Goal: Task Accomplishment & Management: Complete application form

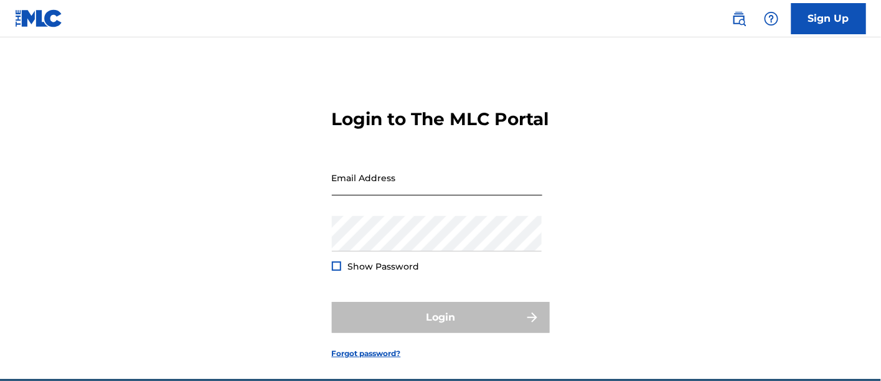
click at [368, 196] on input "Email Address" at bounding box center [437, 178] width 211 height 36
type input "[EMAIL_ADDRESS][DOMAIN_NAME]"
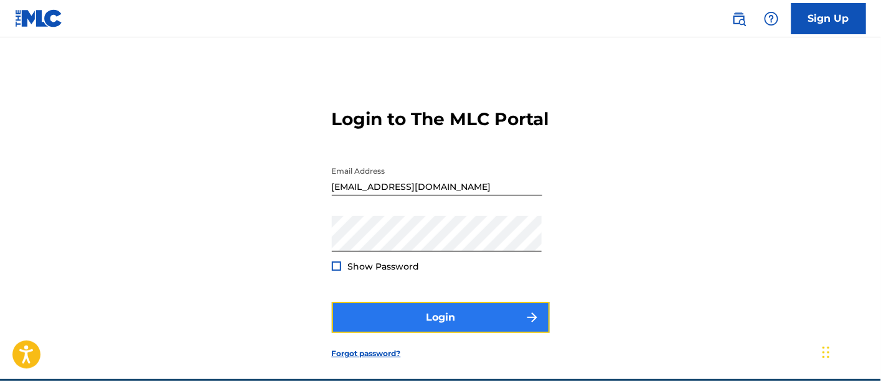
click at [372, 333] on button "Login" at bounding box center [441, 317] width 218 height 31
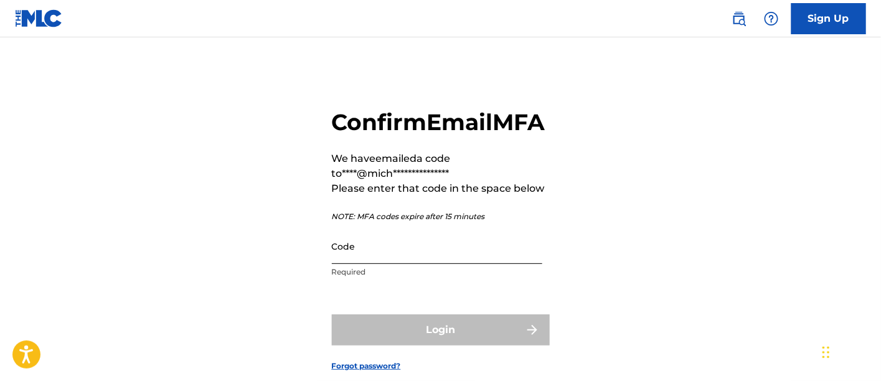
click at [362, 264] on input "Code" at bounding box center [437, 247] width 211 height 36
paste input "016215"
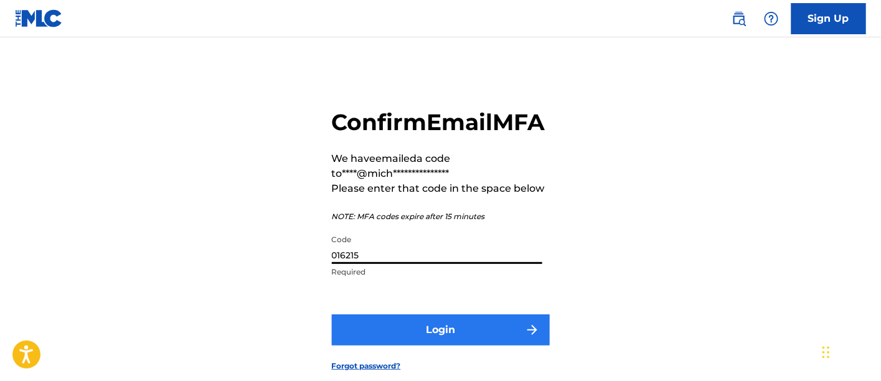
type input "016215"
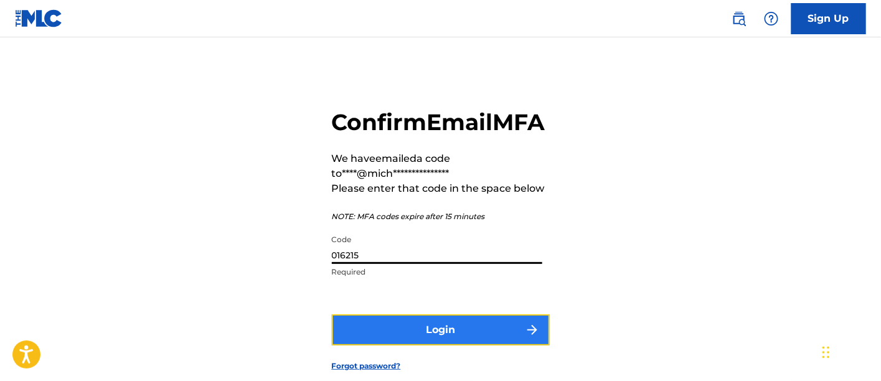
click at [366, 346] on button "Login" at bounding box center [441, 330] width 218 height 31
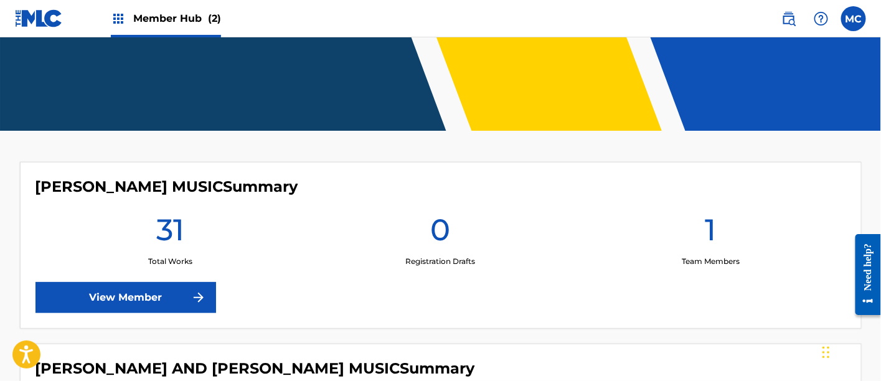
scroll to position [414, 0]
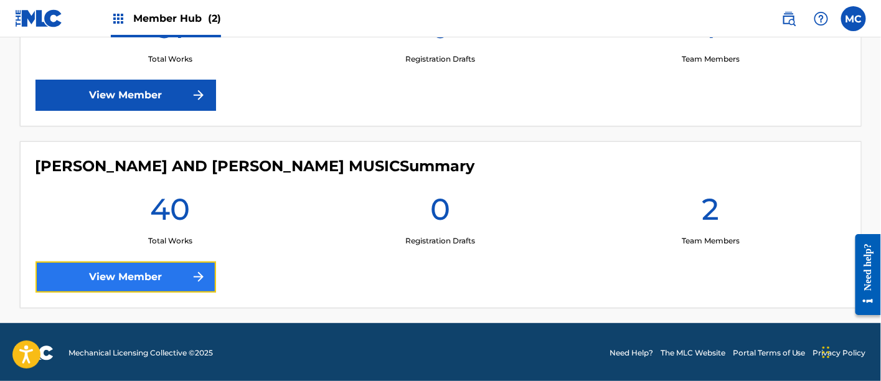
click at [180, 281] on link "View Member" at bounding box center [126, 277] width 181 height 31
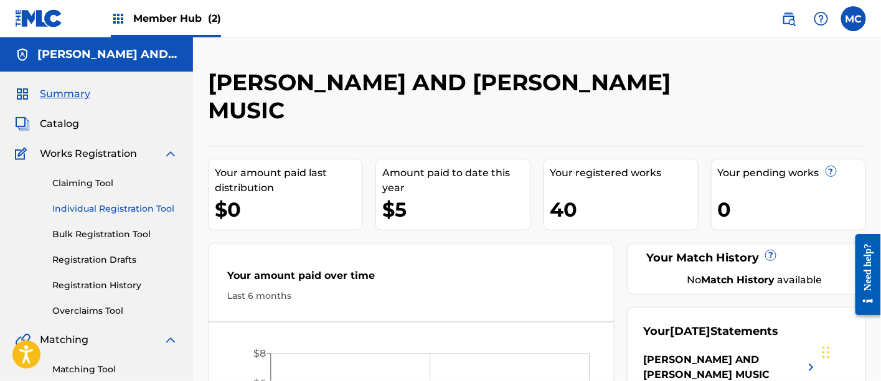
click at [136, 211] on link "Individual Registration Tool" at bounding box center [115, 208] width 126 height 13
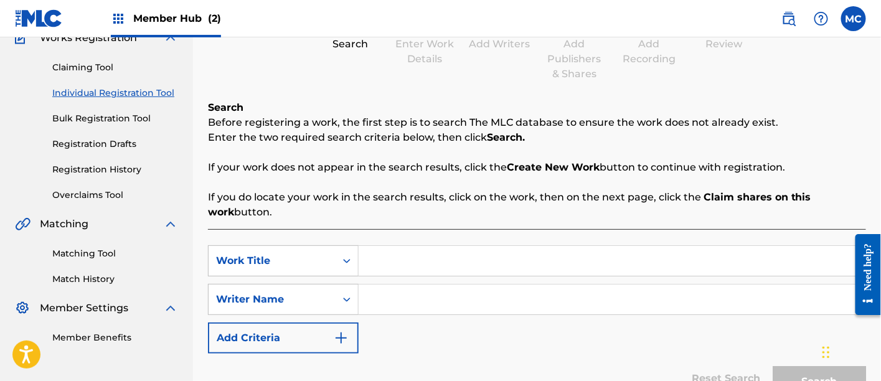
scroll to position [132, 0]
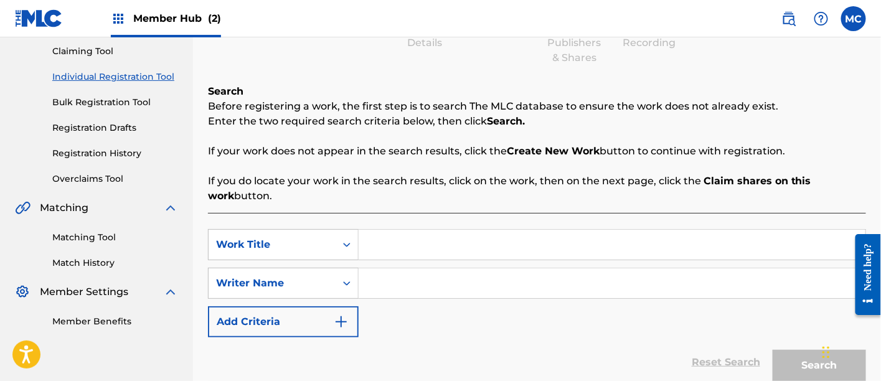
click at [437, 248] on input "Search Form" at bounding box center [612, 245] width 507 height 30
paste input "Can You Dig It"
type input "Can You Dig It"
click at [395, 282] on input "Search Form" at bounding box center [612, 283] width 507 height 30
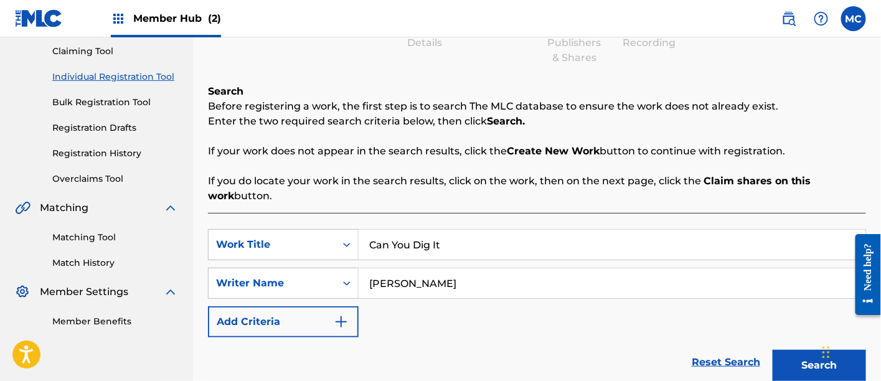
scroll to position [240, 0]
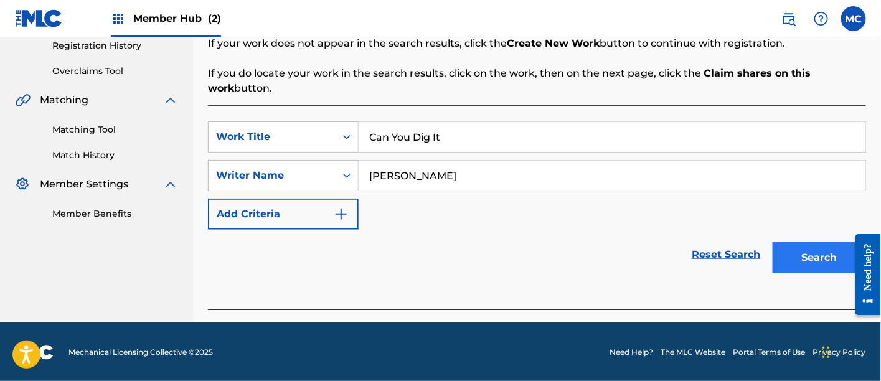
type input "[PERSON_NAME]"
click at [787, 263] on button "Search" at bounding box center [819, 257] width 93 height 31
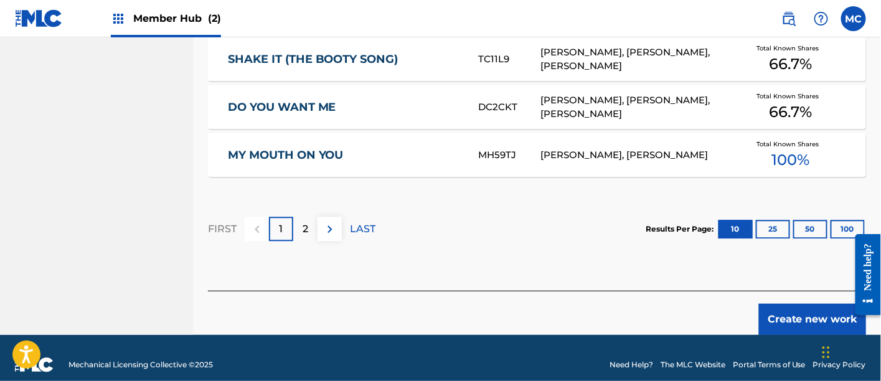
scroll to position [900, 0]
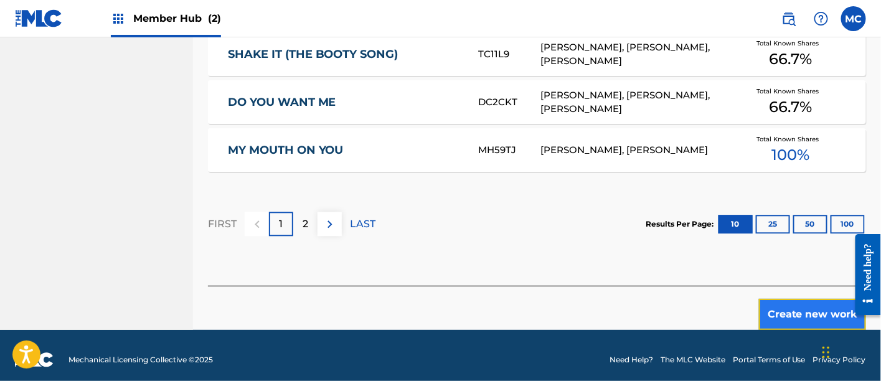
click at [769, 310] on button "Create new work" at bounding box center [812, 314] width 107 height 31
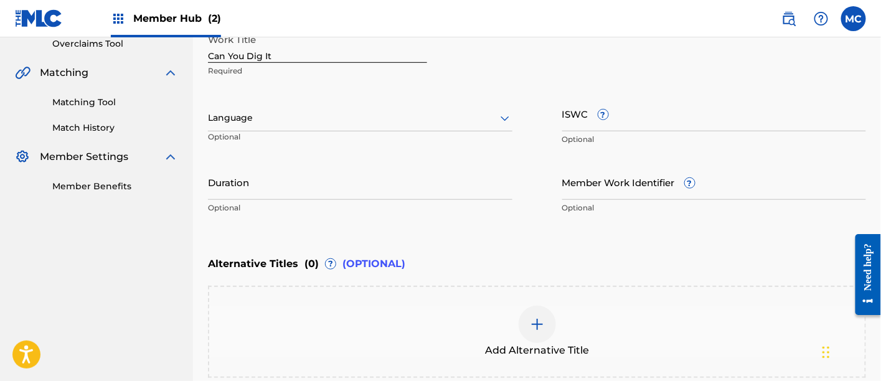
scroll to position [267, 0]
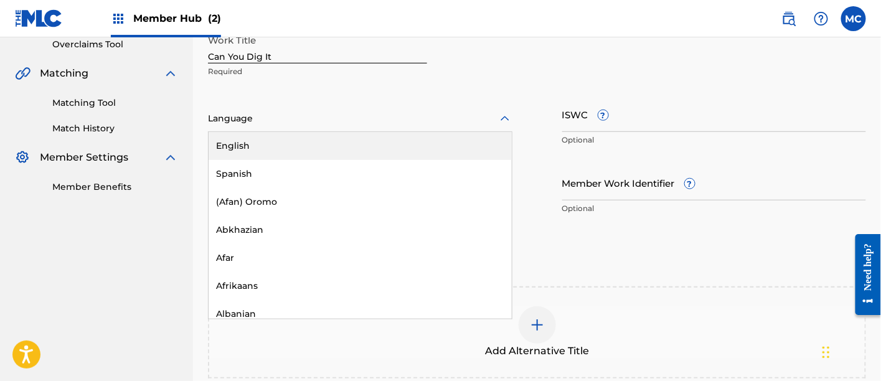
click at [414, 116] on div at bounding box center [360, 119] width 305 height 16
click at [389, 153] on div "English" at bounding box center [360, 146] width 303 height 28
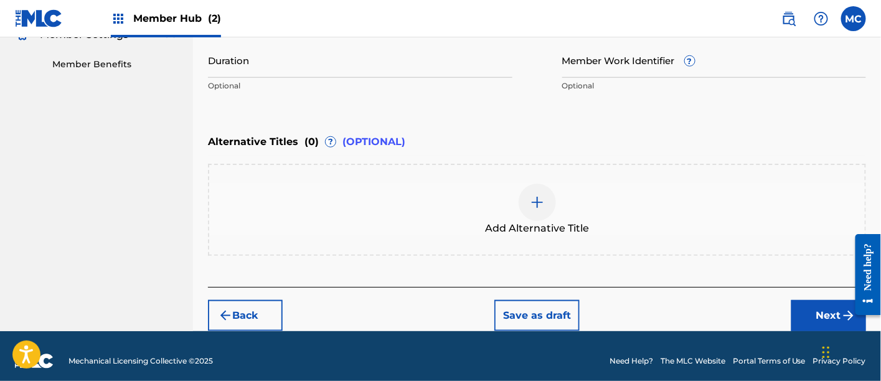
scroll to position [392, 0]
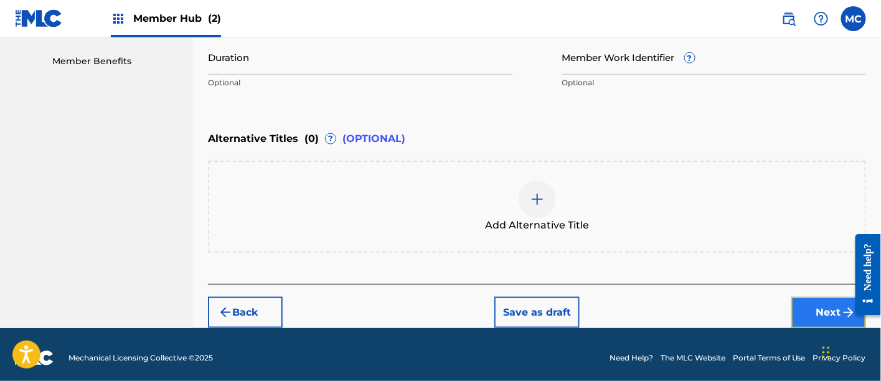
click at [825, 317] on button "Next" at bounding box center [829, 312] width 75 height 31
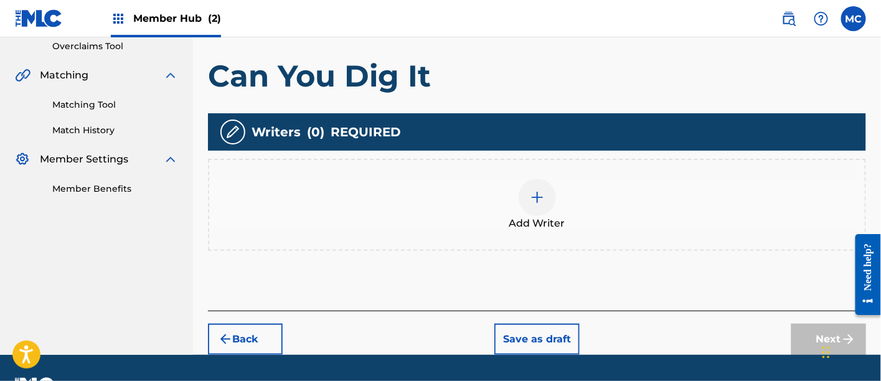
scroll to position [267, 0]
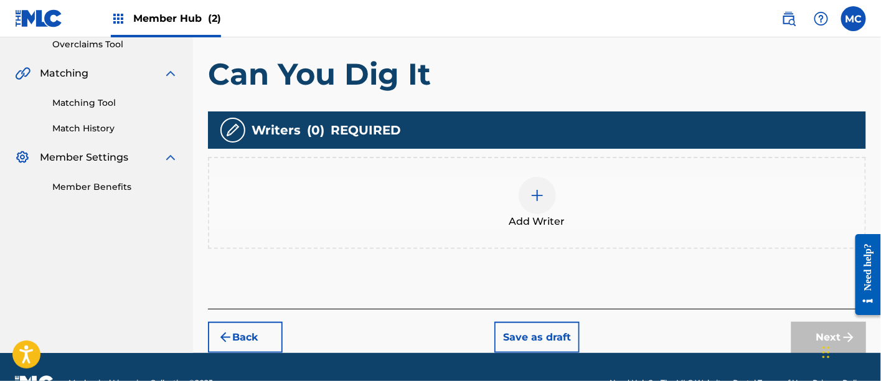
click at [539, 214] on span "Add Writer" at bounding box center [537, 221] width 56 height 15
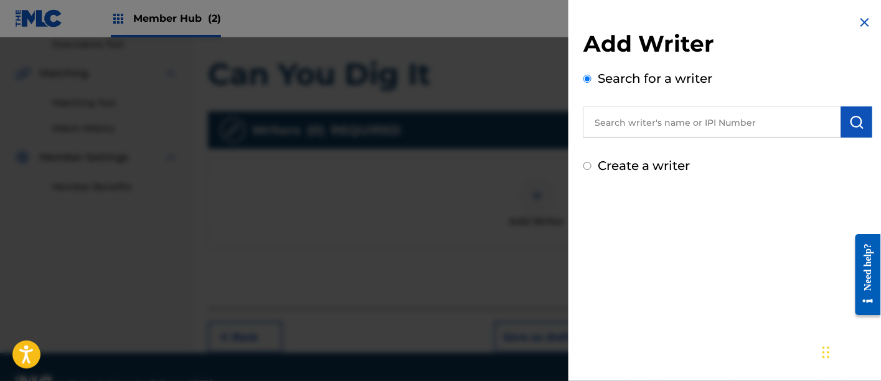
click at [644, 124] on input "text" at bounding box center [713, 122] width 258 height 31
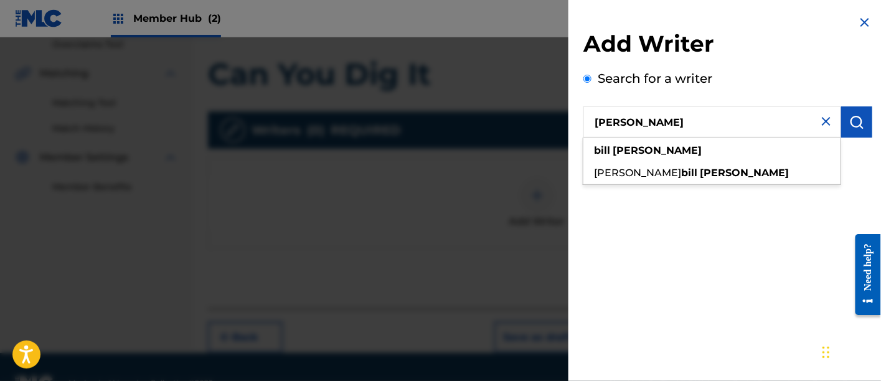
type input "[PERSON_NAME]"
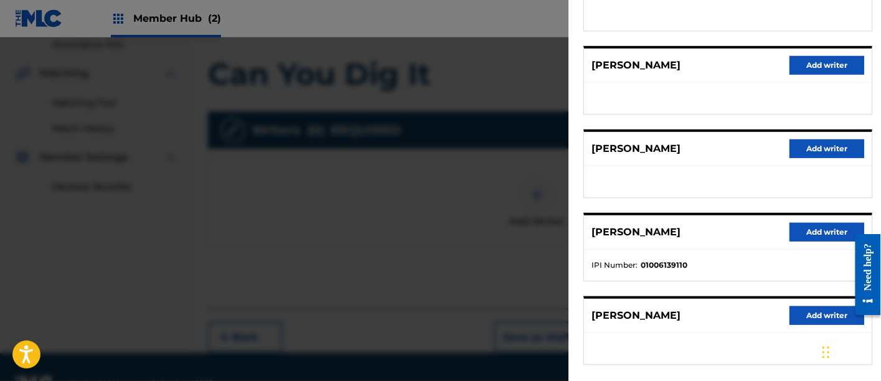
scroll to position [206, 0]
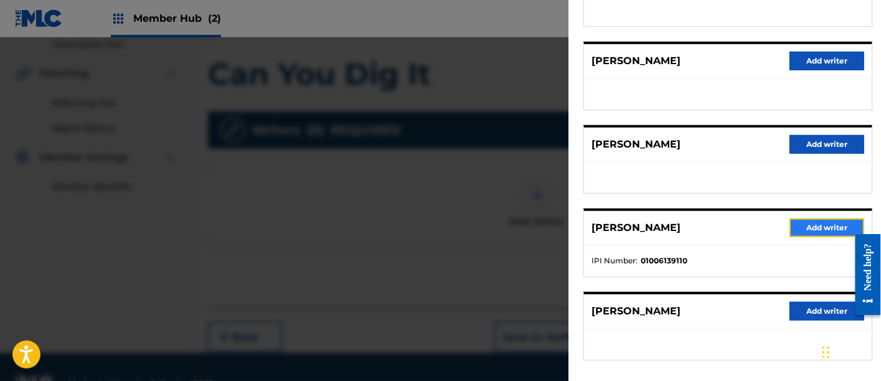
click at [806, 225] on button "Add writer" at bounding box center [827, 228] width 75 height 19
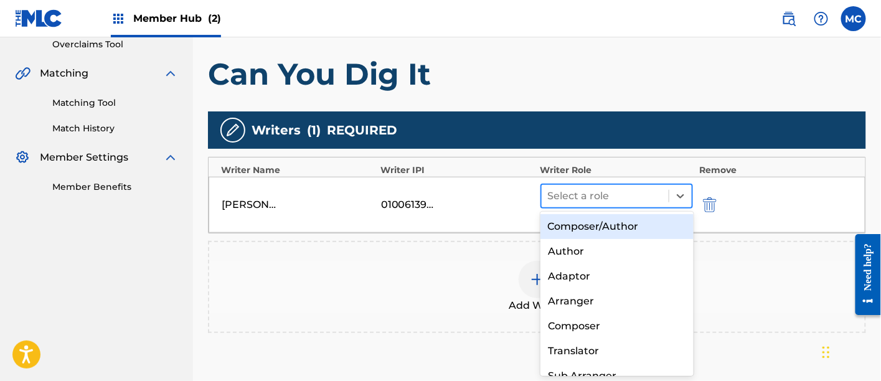
click at [577, 195] on div at bounding box center [605, 195] width 115 height 17
click at [574, 225] on div "Composer/Author" at bounding box center [617, 226] width 153 height 25
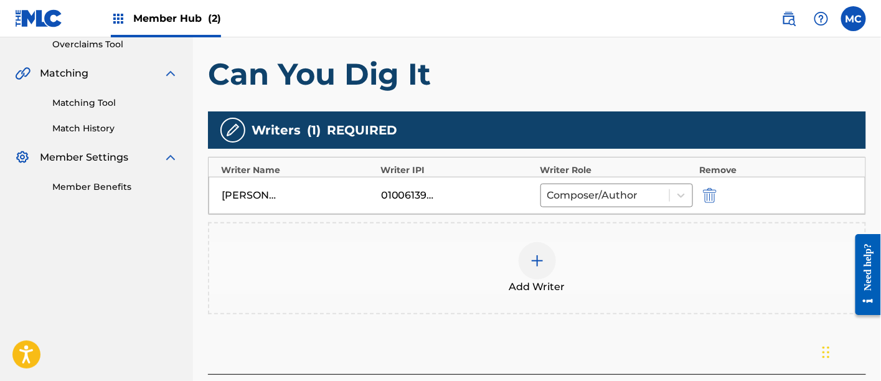
click at [561, 291] on span "Add Writer" at bounding box center [537, 287] width 56 height 15
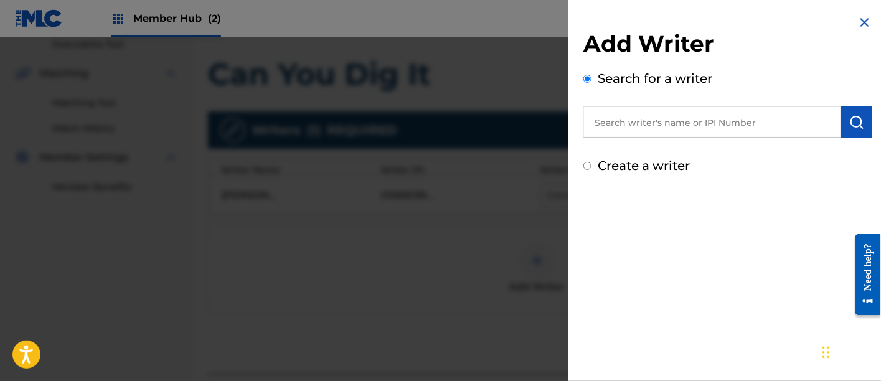
click at [604, 118] on input "text" at bounding box center [713, 122] width 258 height 31
paste input "00523060890"
click at [615, 126] on input "00523060890" at bounding box center [713, 122] width 258 height 31
type input "00523060890"
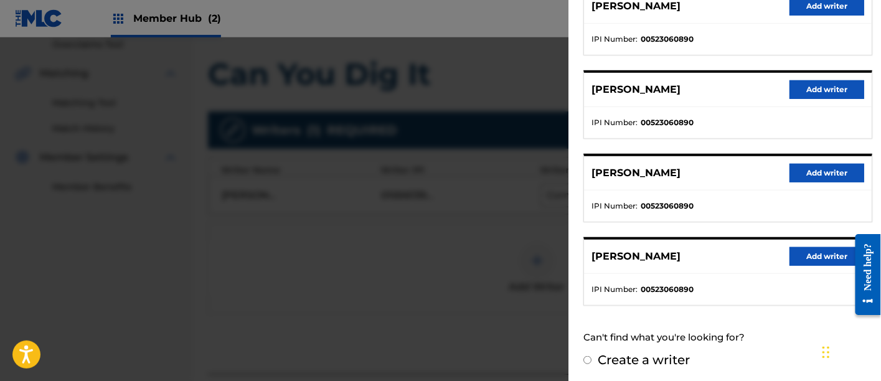
scroll to position [277, 0]
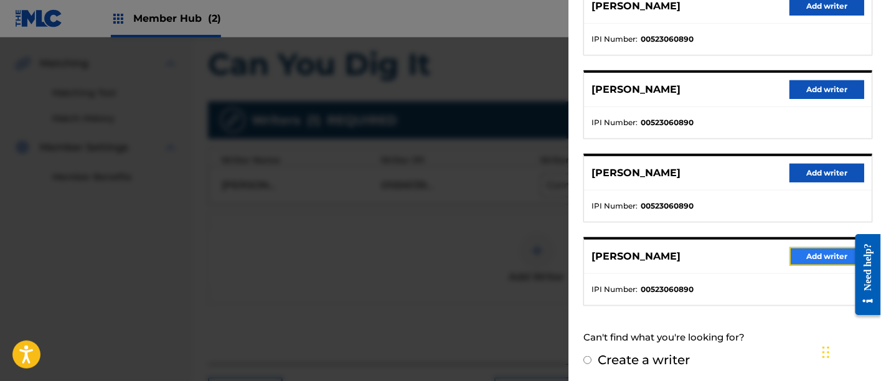
click at [818, 258] on button "Add writer" at bounding box center [827, 256] width 75 height 19
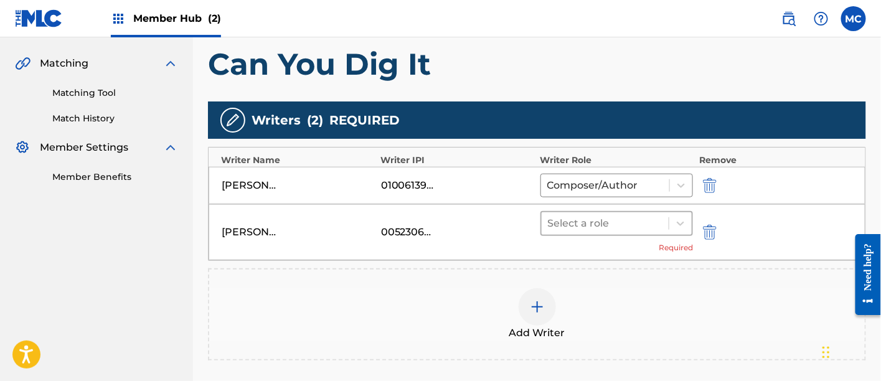
click at [640, 219] on div at bounding box center [605, 223] width 115 height 17
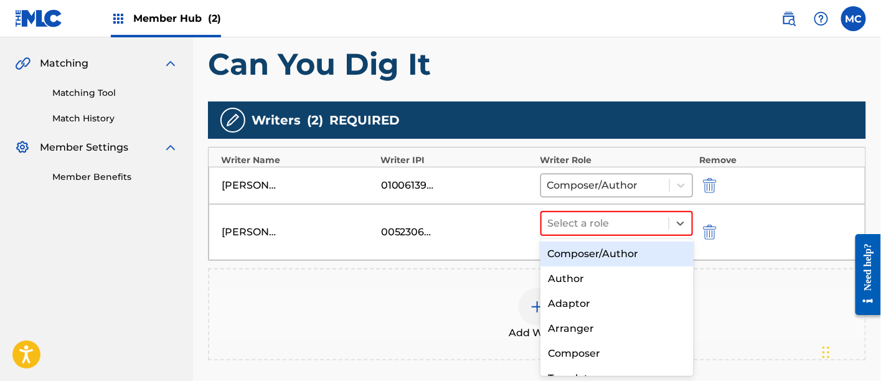
click at [630, 254] on div "Composer/Author" at bounding box center [617, 254] width 153 height 25
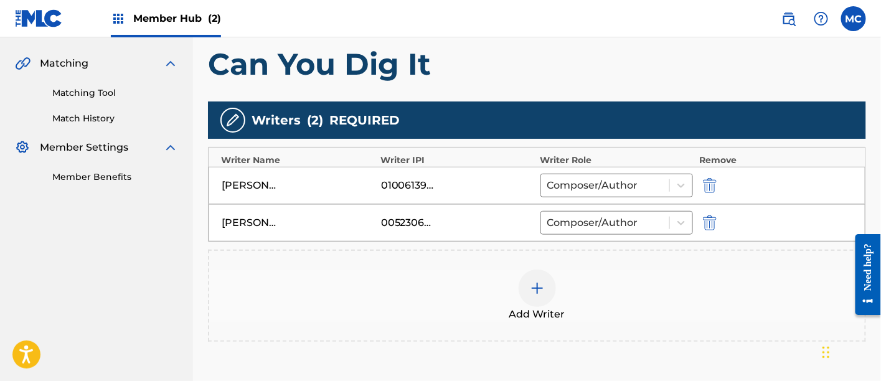
click at [533, 287] on img at bounding box center [537, 288] width 15 height 15
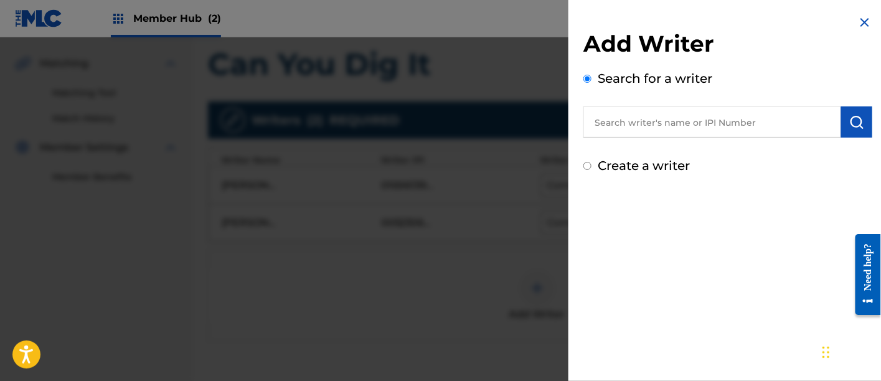
click at [637, 103] on div "Search for a writer" at bounding box center [728, 103] width 289 height 69
click at [613, 113] on input "text" at bounding box center [713, 122] width 258 height 31
paste input "00536846619"
click at [615, 118] on input "00536846619" at bounding box center [713, 122] width 258 height 31
type input "00536846619"
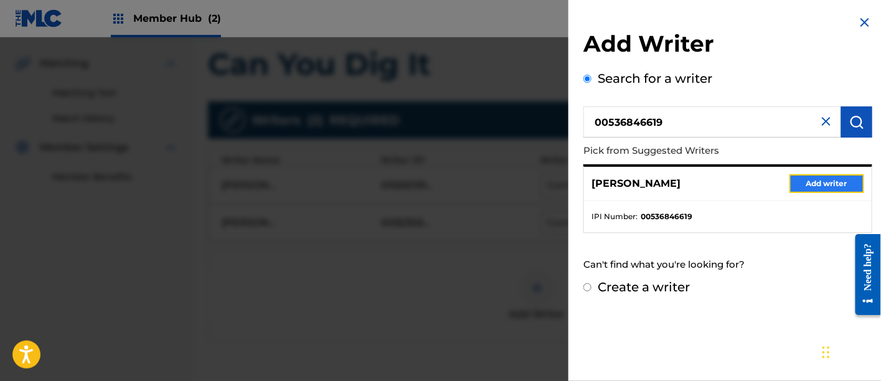
click at [831, 183] on button "Add writer" at bounding box center [827, 183] width 75 height 19
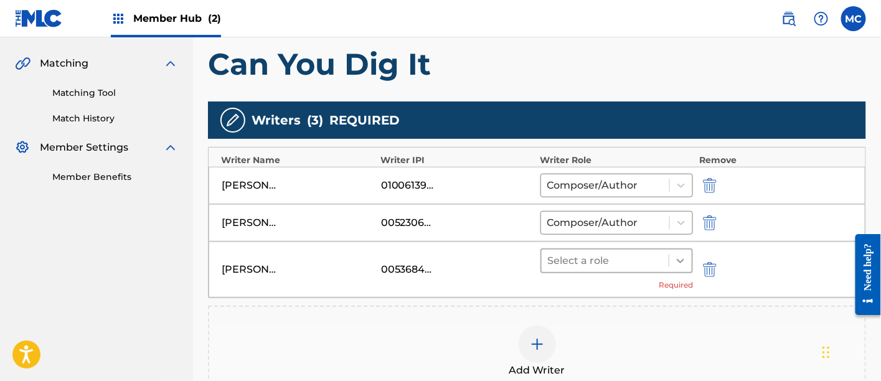
click at [678, 255] on icon at bounding box center [681, 261] width 12 height 12
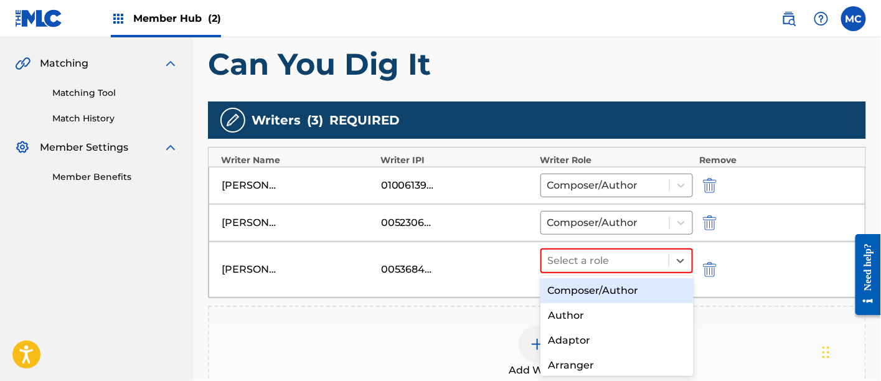
click at [627, 287] on div "Composer/Author" at bounding box center [617, 290] width 153 height 25
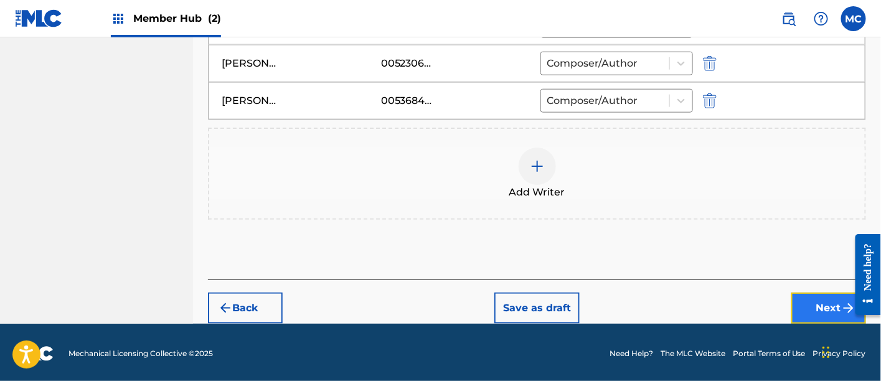
click at [815, 310] on button "Next" at bounding box center [829, 308] width 75 height 31
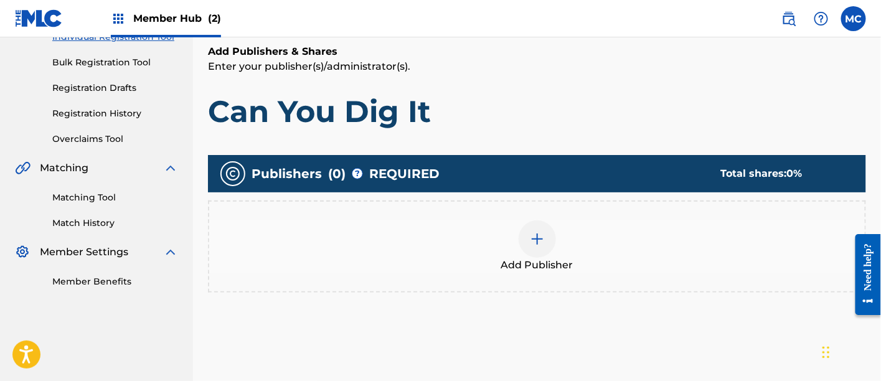
scroll to position [189, 0]
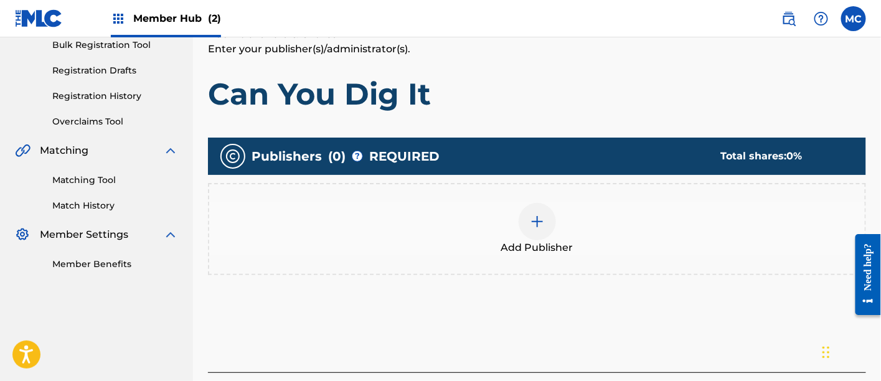
click at [554, 235] on div "Add Publisher" at bounding box center [537, 229] width 656 height 52
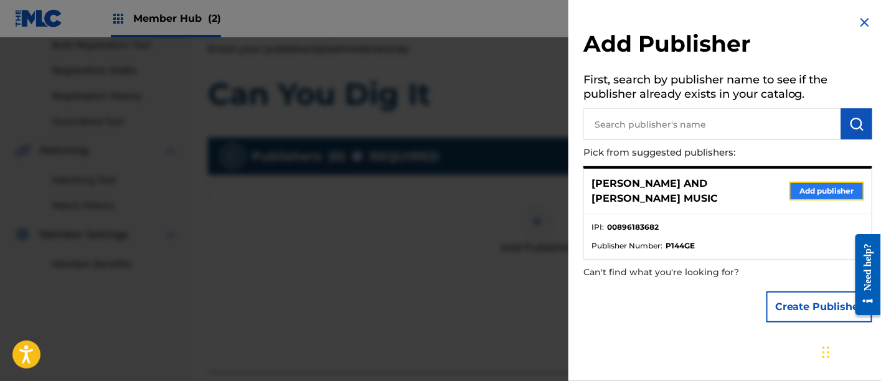
click at [816, 184] on button "Add publisher" at bounding box center [827, 191] width 75 height 19
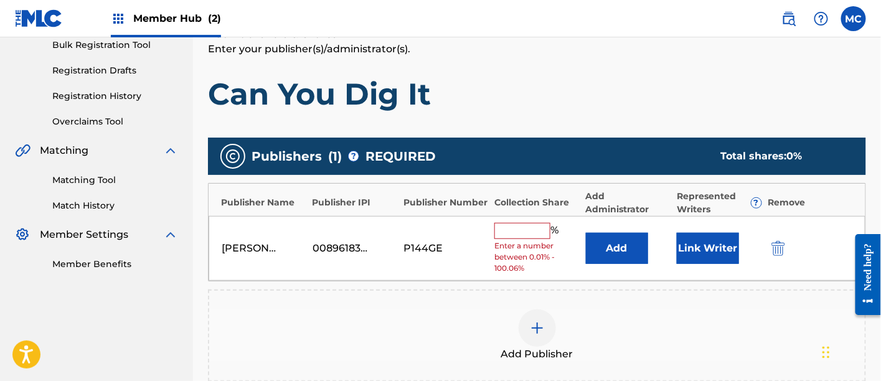
click at [507, 231] on input "text" at bounding box center [523, 231] width 56 height 16
type input "33.34"
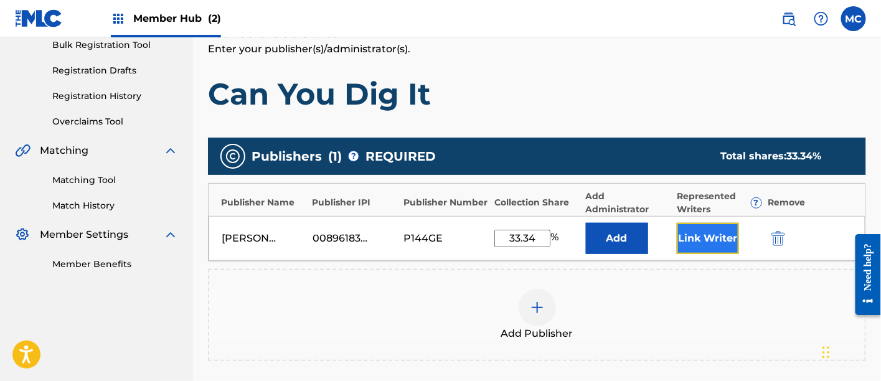
click at [698, 238] on button "Link Writer" at bounding box center [708, 238] width 62 height 31
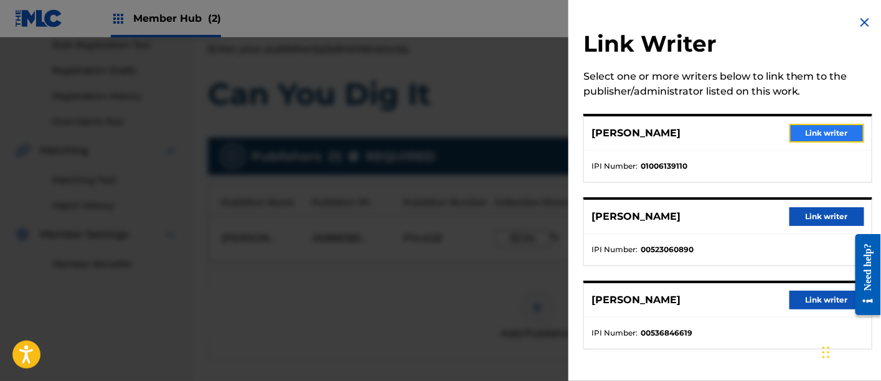
click at [817, 134] on button "Link writer" at bounding box center [827, 133] width 75 height 19
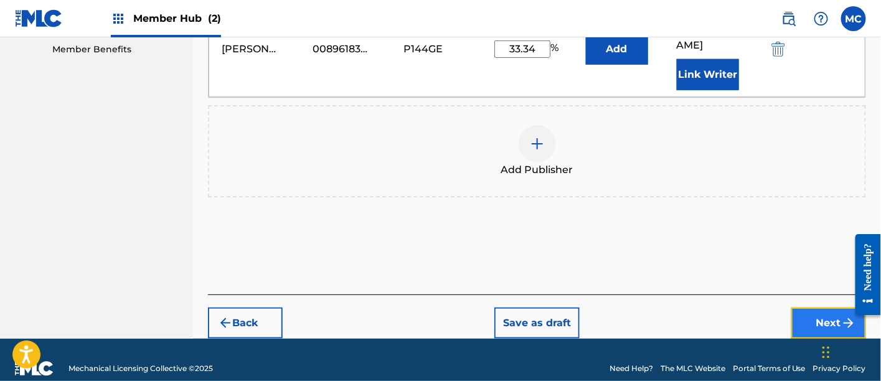
click at [815, 308] on button "Next" at bounding box center [829, 323] width 75 height 31
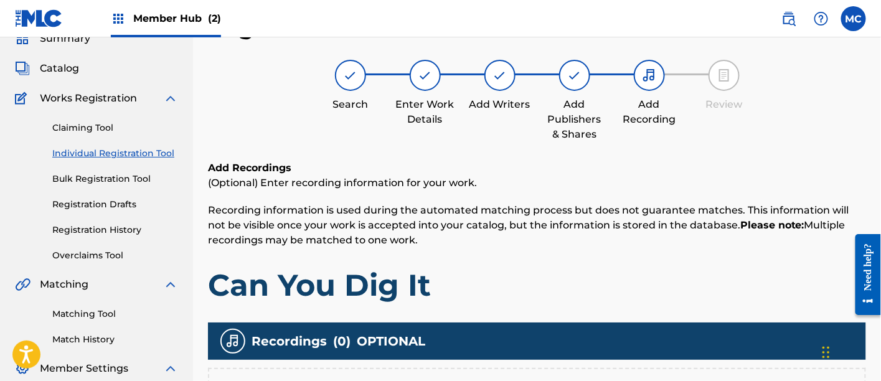
scroll to position [277, 0]
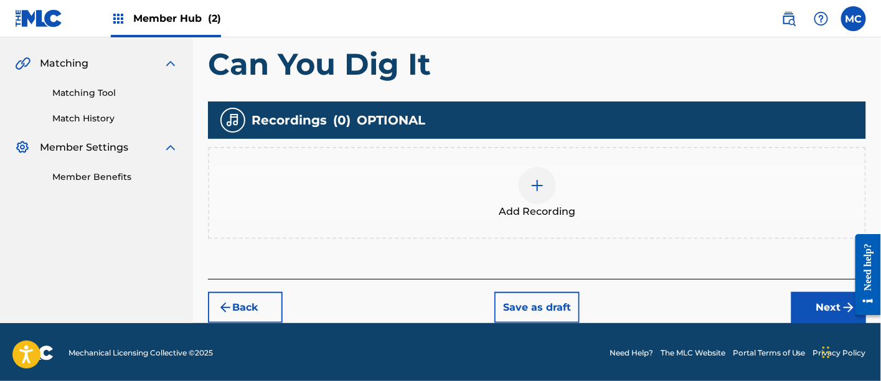
click at [542, 204] on span "Add Recording" at bounding box center [537, 211] width 77 height 15
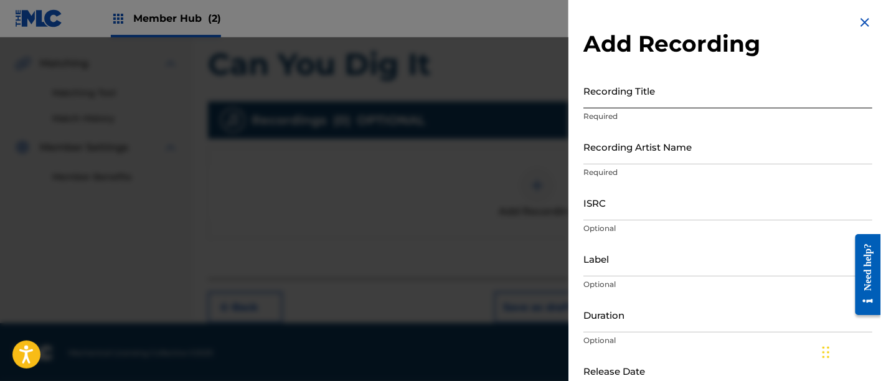
click at [601, 100] on input "Recording Title" at bounding box center [728, 91] width 289 height 36
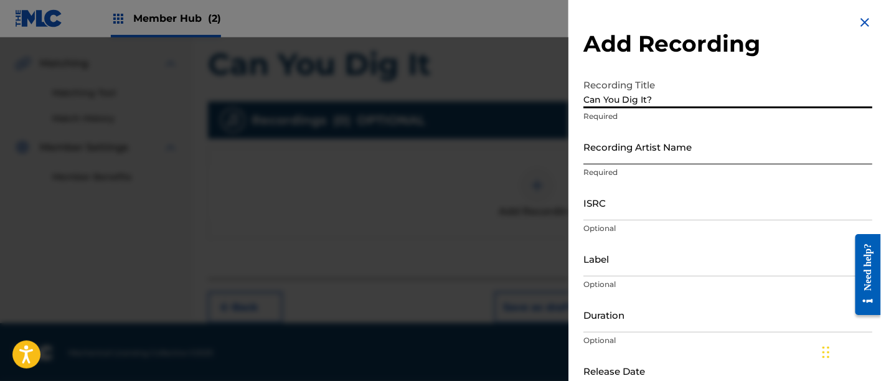
type input "Can You Dig It?"
click at [607, 151] on input "Recording Artist Name" at bounding box center [728, 147] width 289 height 36
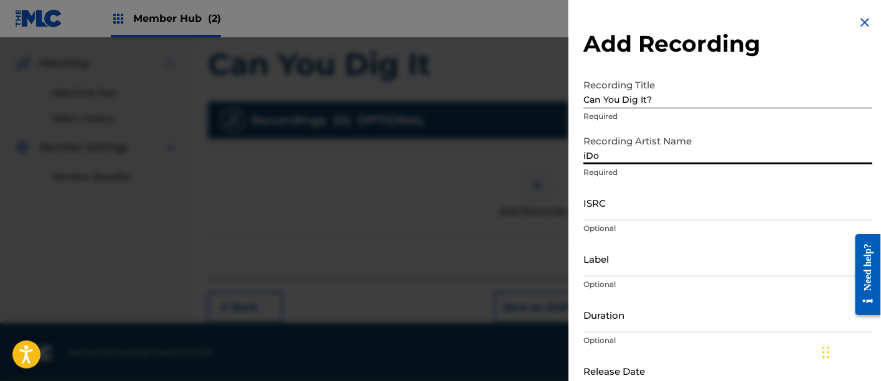
scroll to position [73, 0]
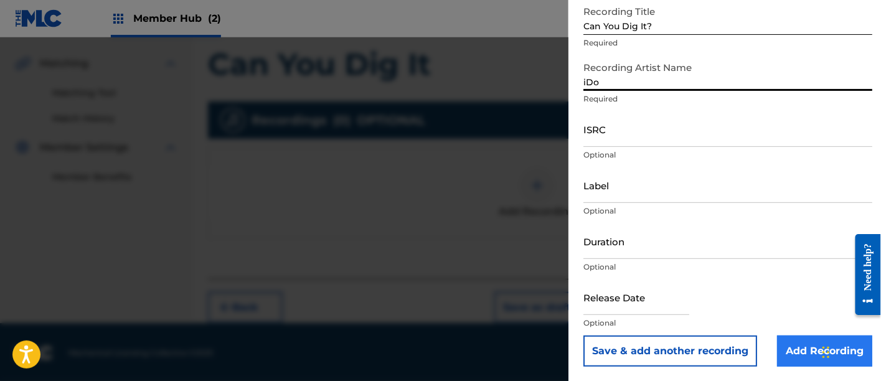
type input "iDo"
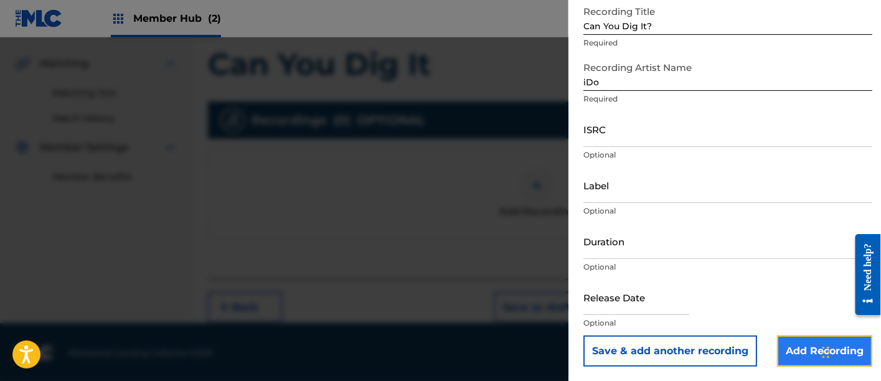
click at [804, 346] on input "Add Recording" at bounding box center [824, 351] width 95 height 31
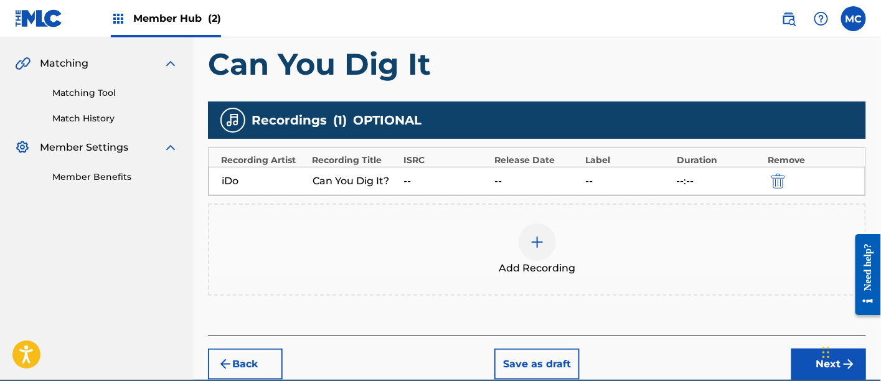
scroll to position [333, 0]
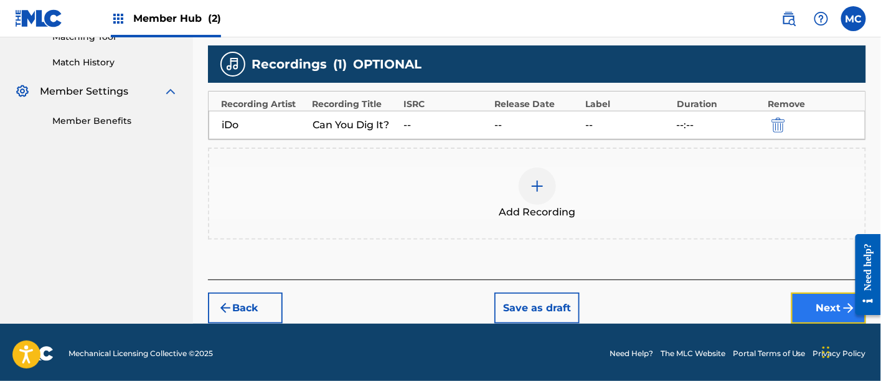
click at [811, 311] on button "Next" at bounding box center [829, 308] width 75 height 31
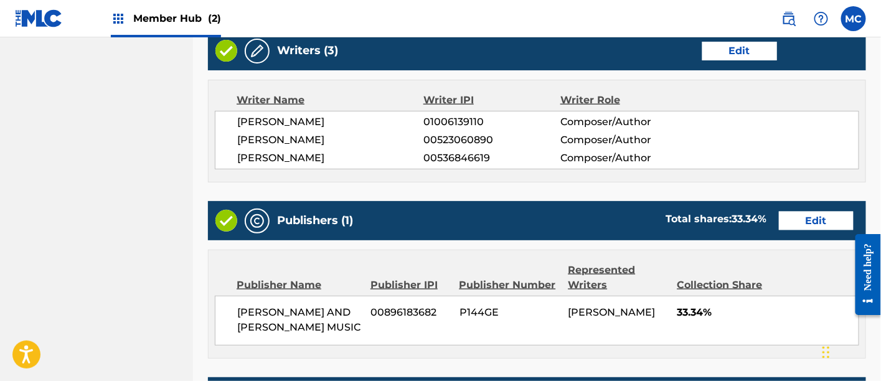
scroll to position [726, 0]
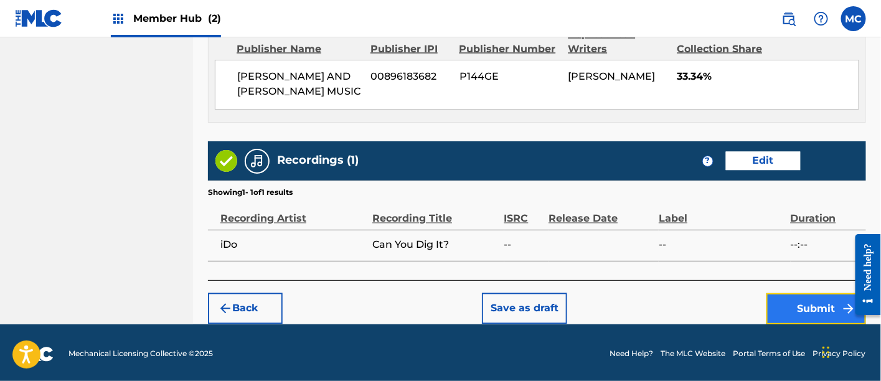
click at [787, 311] on button "Submit" at bounding box center [817, 308] width 100 height 31
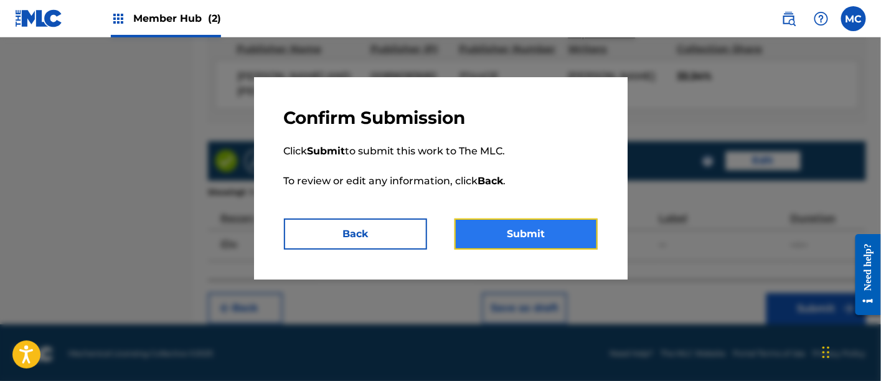
click at [553, 229] on button "Submit" at bounding box center [526, 234] width 143 height 31
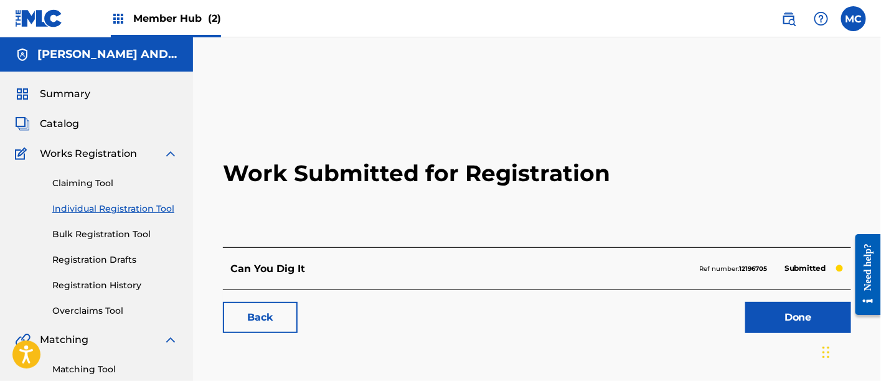
click at [125, 209] on link "Individual Registration Tool" at bounding box center [115, 208] width 126 height 13
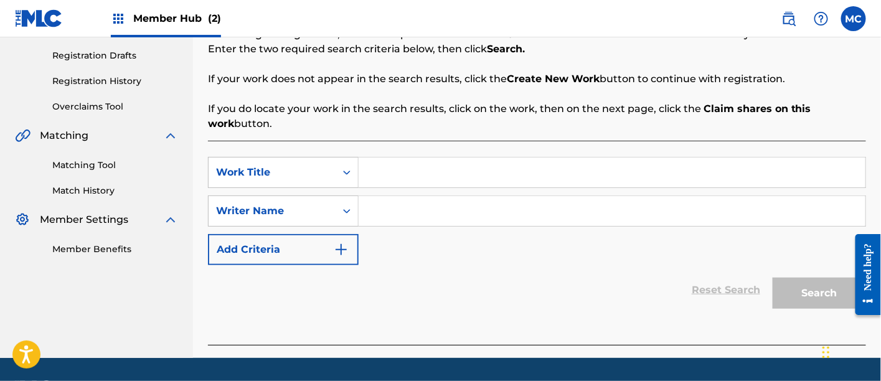
scroll to position [206, 0]
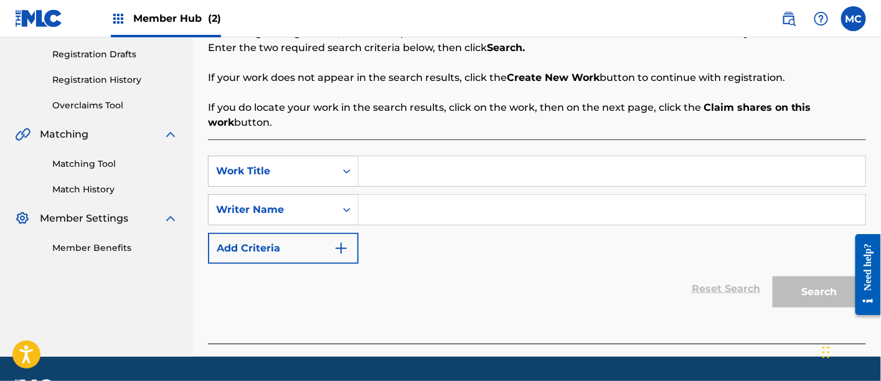
click at [411, 181] on input "Search Form" at bounding box center [612, 171] width 507 height 30
paste input "Oil on Troubled Waters"
type input "Oil on Troubled Waters"
click at [388, 217] on input "Search Form" at bounding box center [612, 210] width 507 height 30
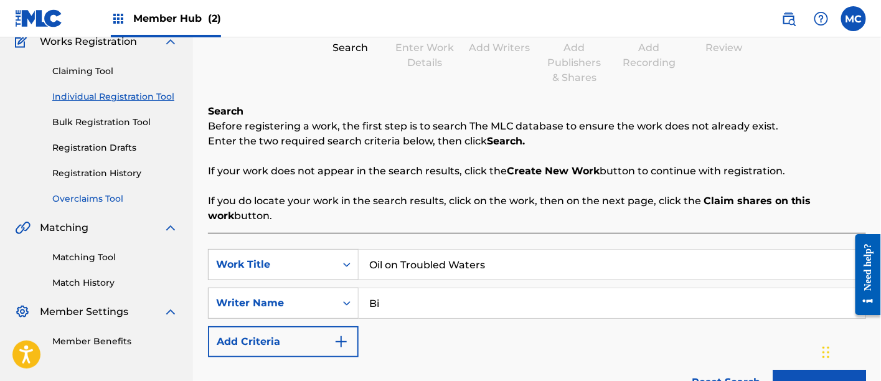
scroll to position [108, 0]
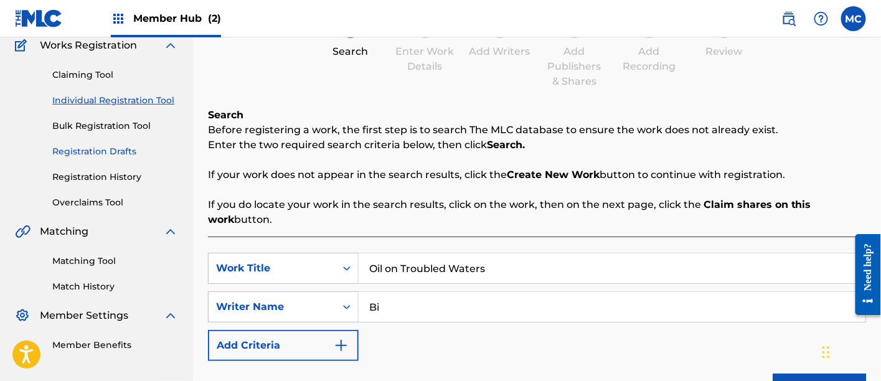
type input "Bi"
click at [97, 154] on link "Registration Drafts" at bounding box center [115, 151] width 126 height 13
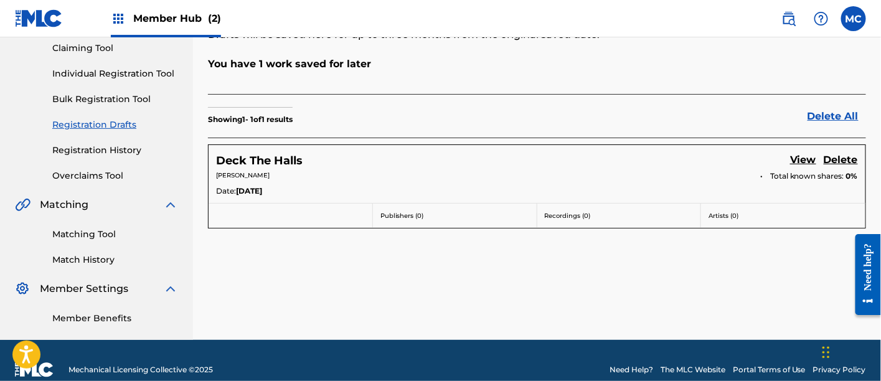
scroll to position [135, 0]
click at [133, 153] on link "Registration History" at bounding box center [115, 150] width 126 height 13
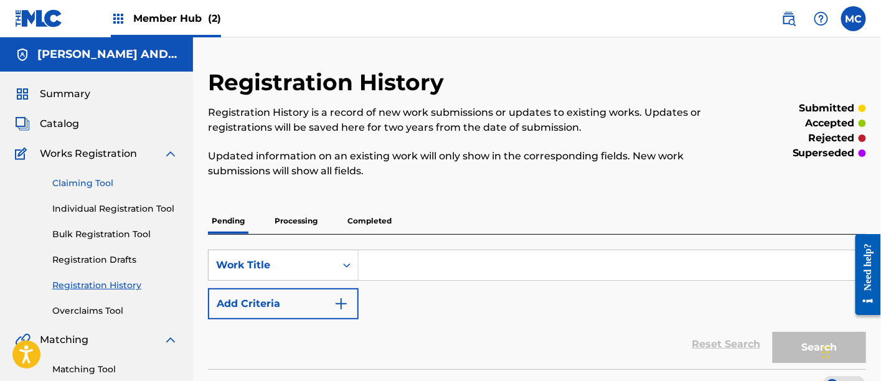
click at [73, 189] on link "Claiming Tool" at bounding box center [115, 183] width 126 height 13
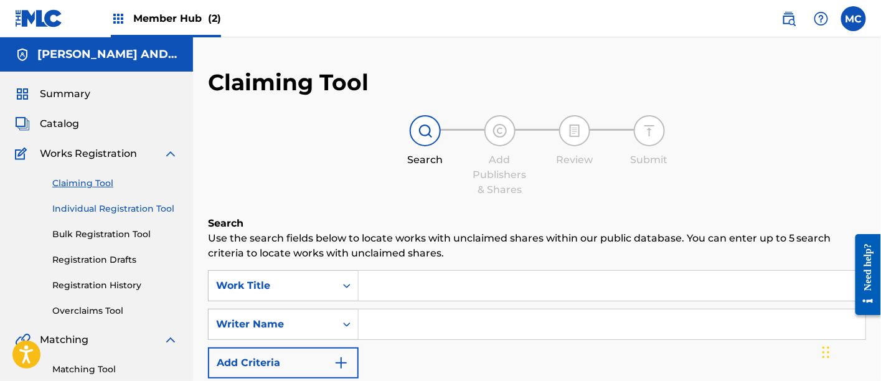
click at [141, 206] on link "Individual Registration Tool" at bounding box center [115, 208] width 126 height 13
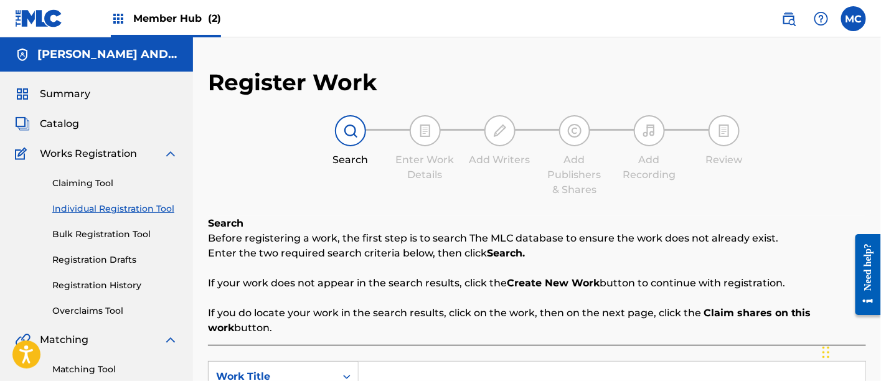
scroll to position [110, 0]
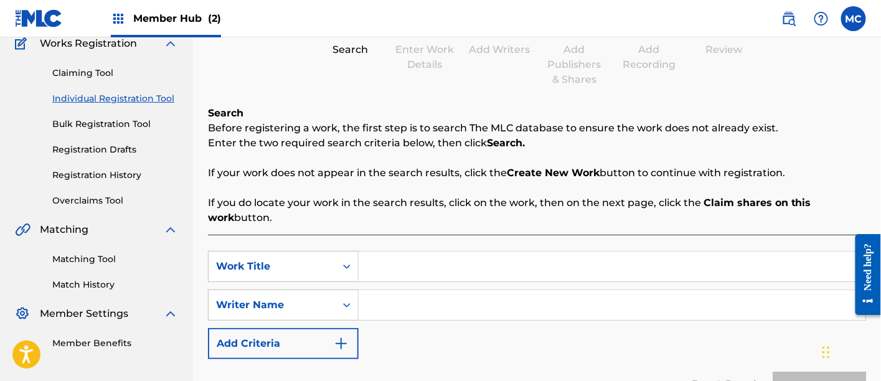
click at [428, 249] on div "SearchWithCriteriabbef1090-1b30-4ecd-8b9b-1338dd763dc5 Work Title SearchWithCri…" at bounding box center [537, 337] width 658 height 204
click at [377, 278] on input "Search Form" at bounding box center [612, 267] width 507 height 30
paste input "Oil on Troubled Waters"
type input "Oil on Troubled Waters"
click at [368, 302] on input "Search Form" at bounding box center [612, 305] width 507 height 30
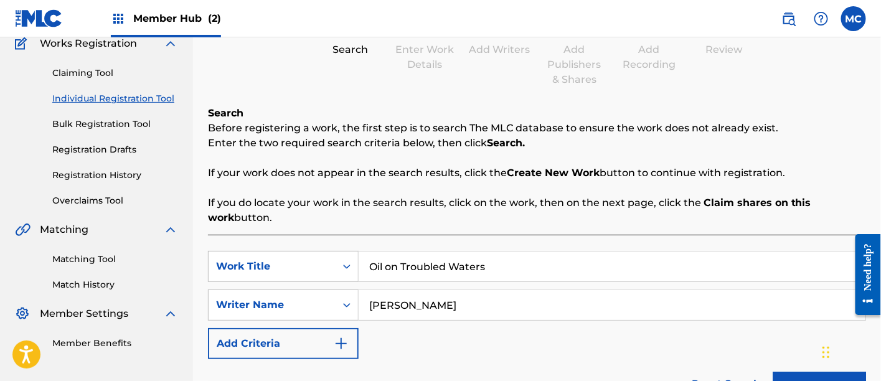
scroll to position [240, 0]
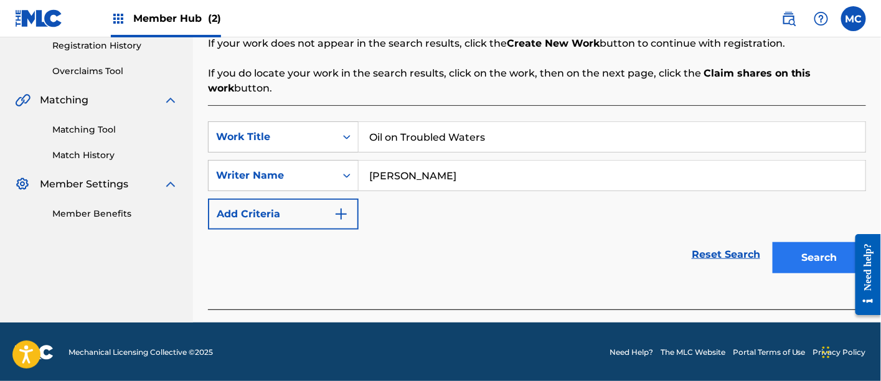
type input "[PERSON_NAME]"
click at [792, 253] on button "Search" at bounding box center [819, 257] width 93 height 31
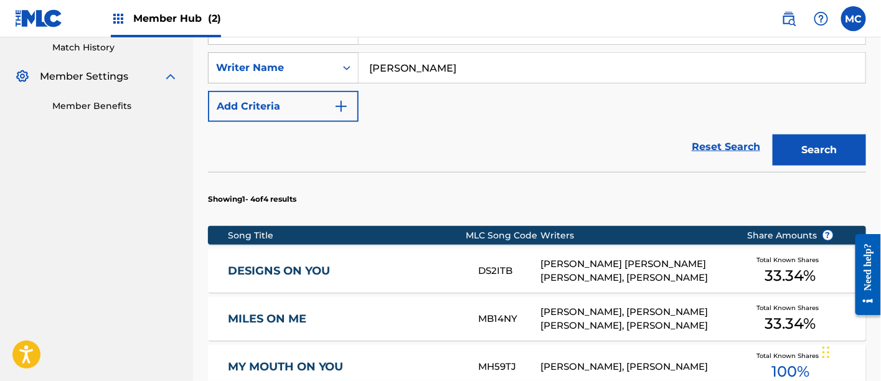
scroll to position [613, 0]
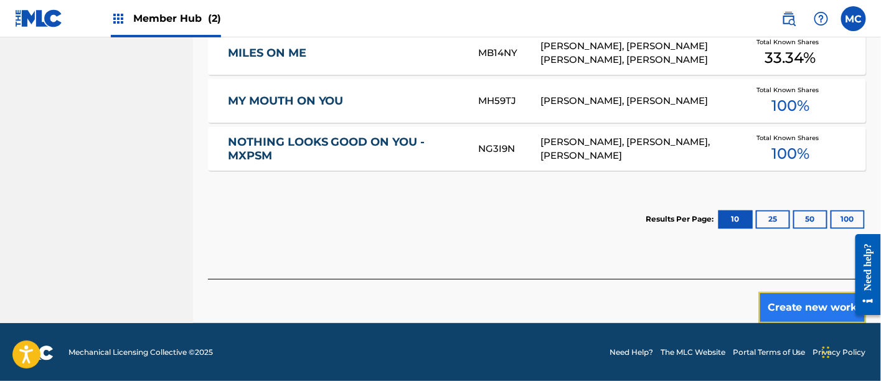
click at [809, 309] on button "Create new work" at bounding box center [812, 307] width 107 height 31
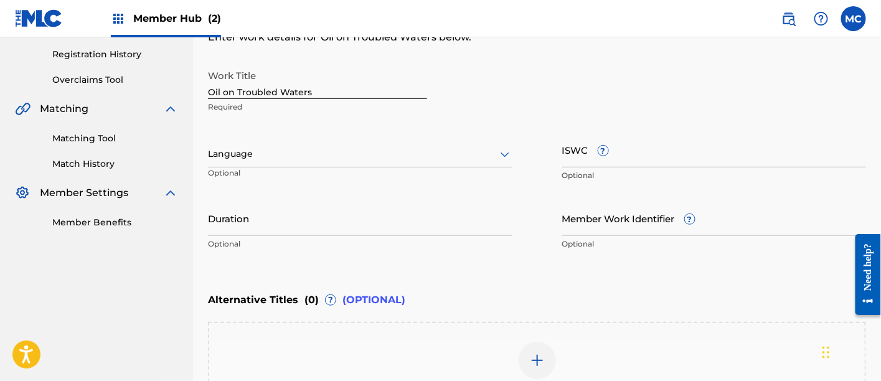
scroll to position [210, 0]
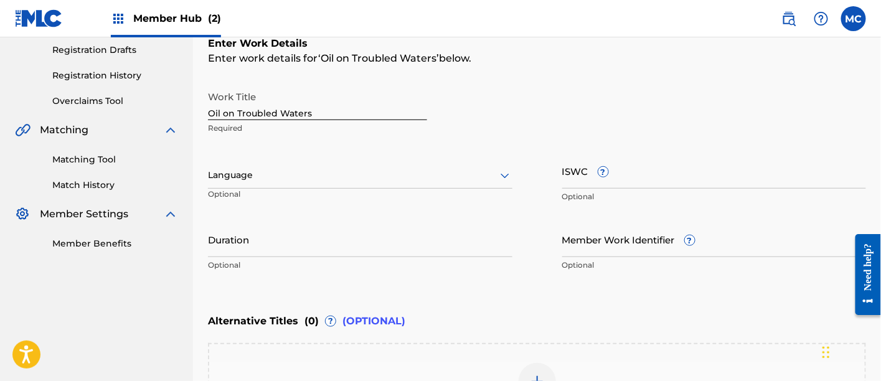
click at [548, 194] on div "Work Title Oil on Troubled Waters Required Language Optional ISWC ? Optional Du…" at bounding box center [537, 181] width 658 height 193
click at [507, 176] on icon at bounding box center [505, 176] width 9 height 5
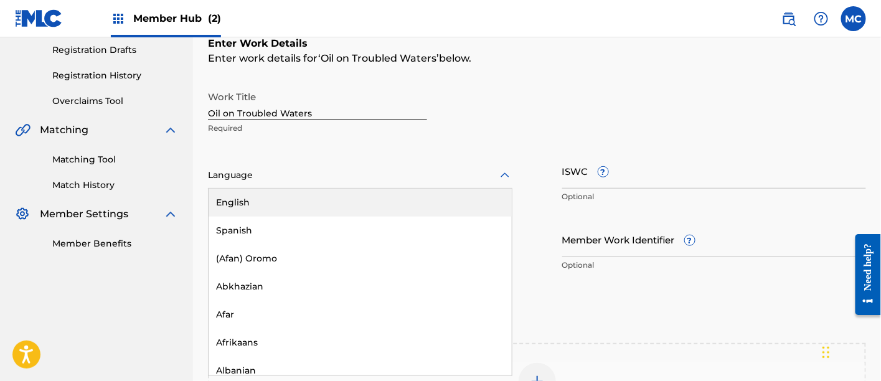
click at [441, 200] on div "English" at bounding box center [360, 203] width 303 height 28
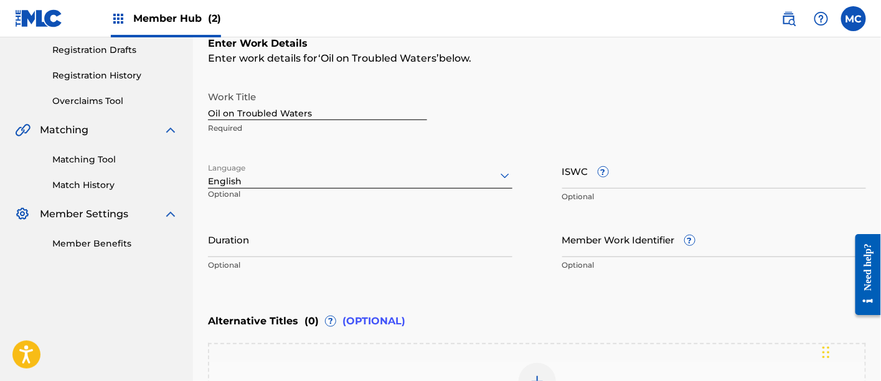
scroll to position [397, 0]
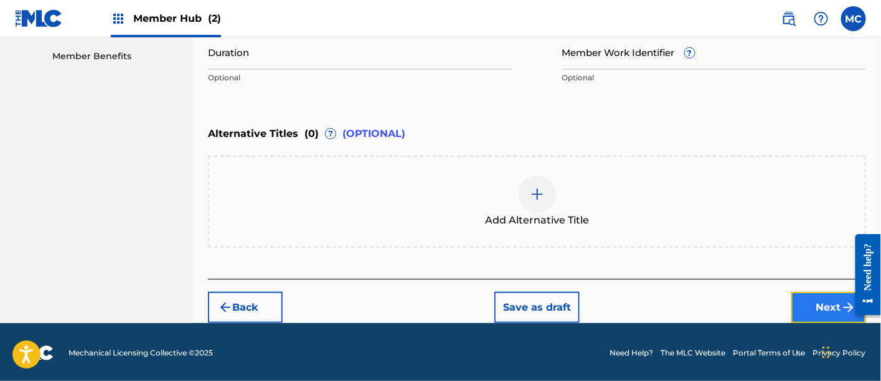
click at [827, 303] on button "Next" at bounding box center [829, 307] width 75 height 31
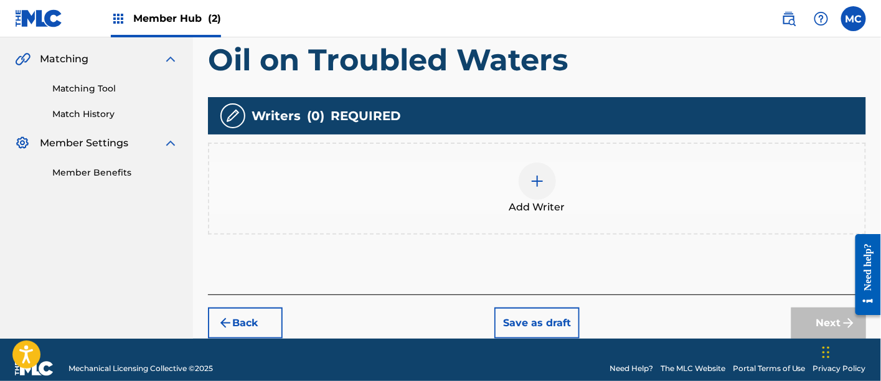
scroll to position [281, 0]
click at [544, 202] on span "Add Writer" at bounding box center [537, 207] width 56 height 15
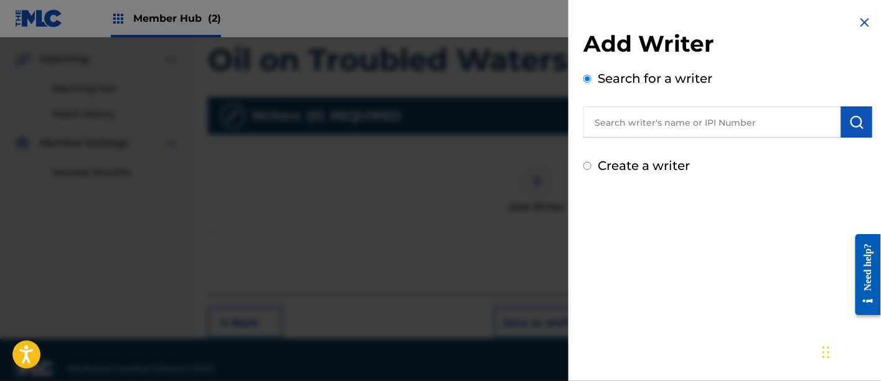
click at [658, 126] on input "text" at bounding box center [713, 122] width 258 height 31
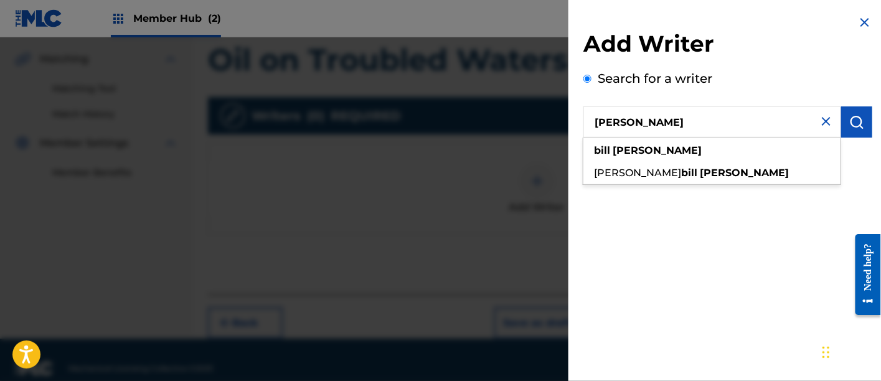
type input "[PERSON_NAME]"
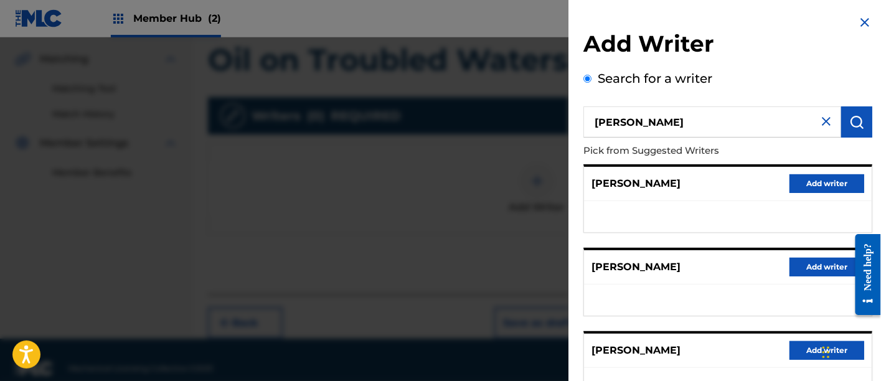
scroll to position [236, 0]
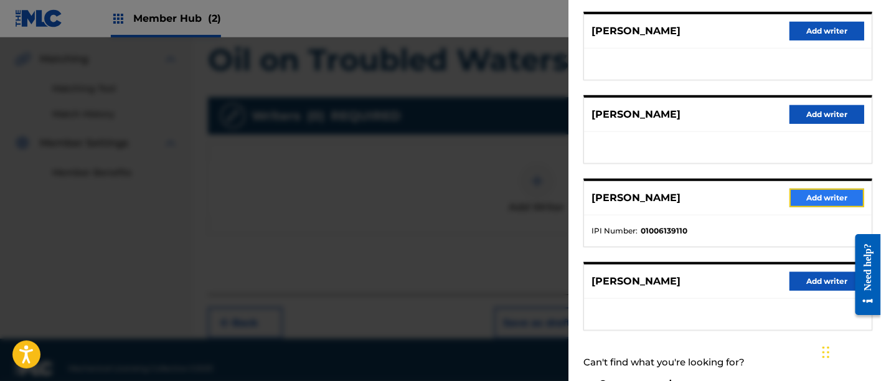
click at [811, 194] on button "Add writer" at bounding box center [827, 198] width 75 height 19
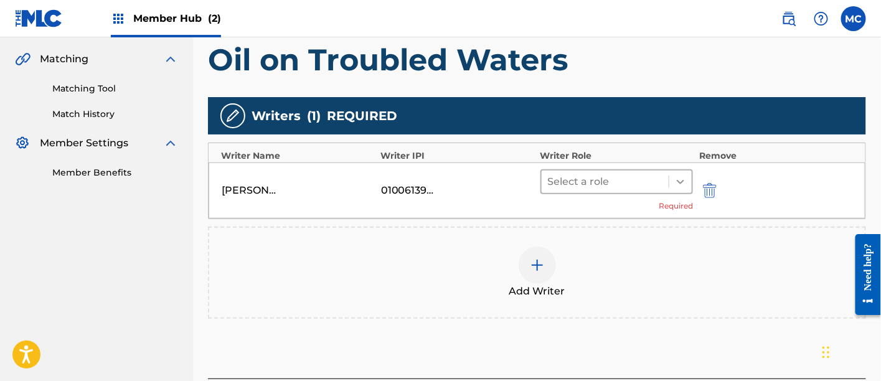
click at [671, 179] on div at bounding box center [681, 182] width 22 height 22
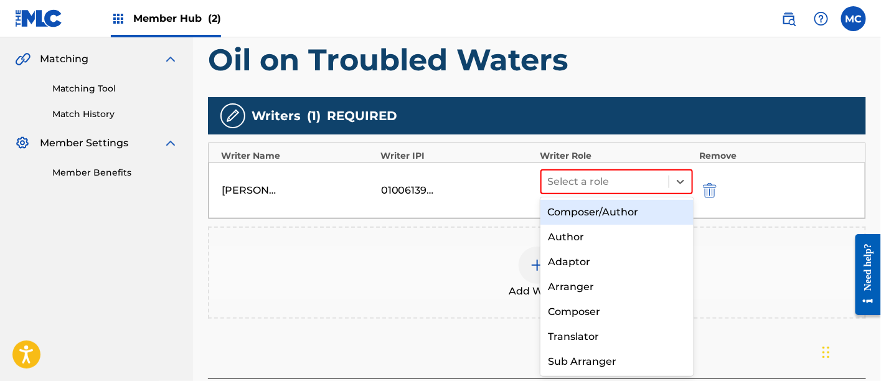
click at [618, 216] on div "Composer/Author" at bounding box center [617, 212] width 153 height 25
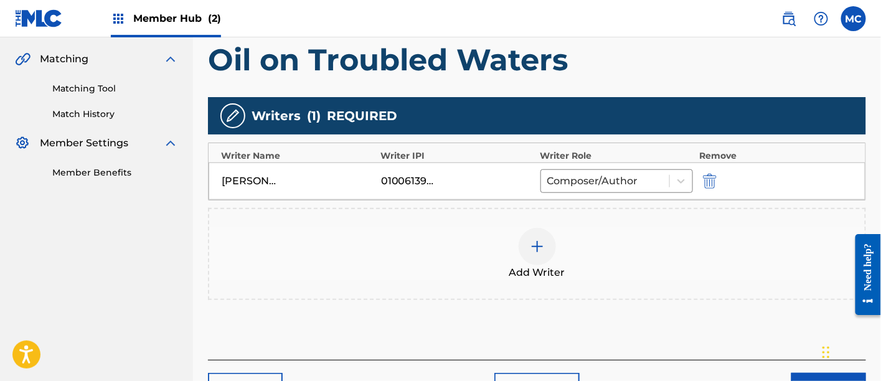
click at [559, 261] on div "Add Writer" at bounding box center [537, 254] width 656 height 52
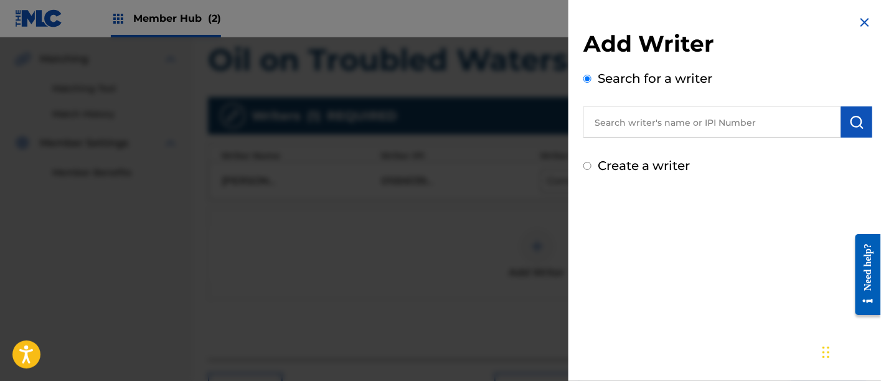
click at [603, 118] on input "text" at bounding box center [713, 122] width 258 height 31
paste input "00848870193"
click at [614, 127] on input "00848870193" at bounding box center [713, 122] width 258 height 31
type input "00848870193"
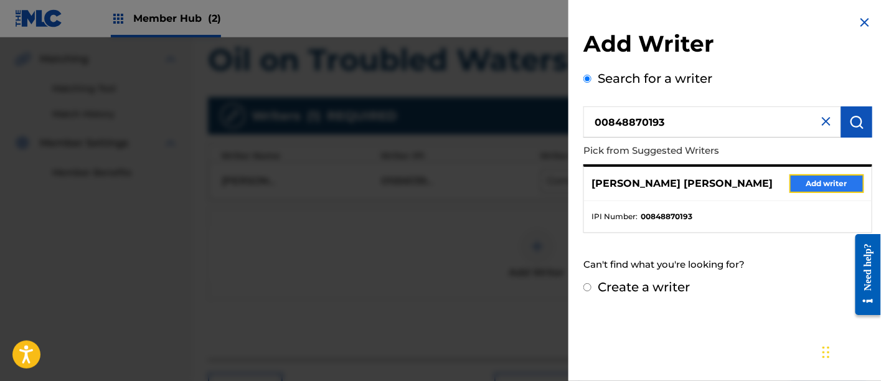
click at [823, 178] on button "Add writer" at bounding box center [827, 183] width 75 height 19
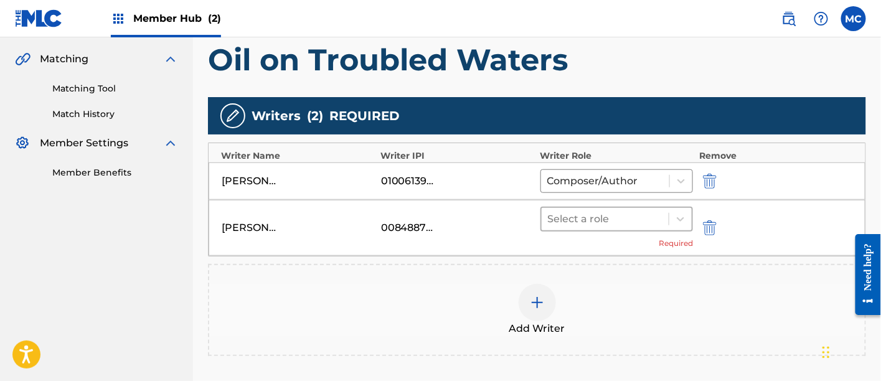
click at [610, 215] on div at bounding box center [605, 219] width 115 height 17
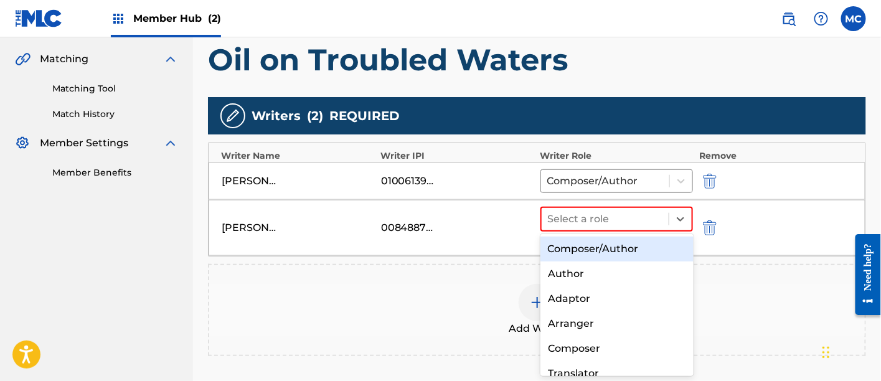
click at [601, 247] on div "Composer/Author" at bounding box center [617, 249] width 153 height 25
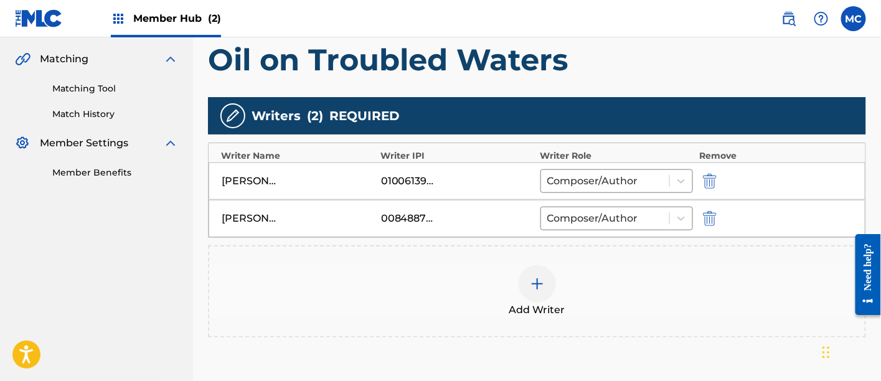
click at [551, 280] on div at bounding box center [537, 283] width 37 height 37
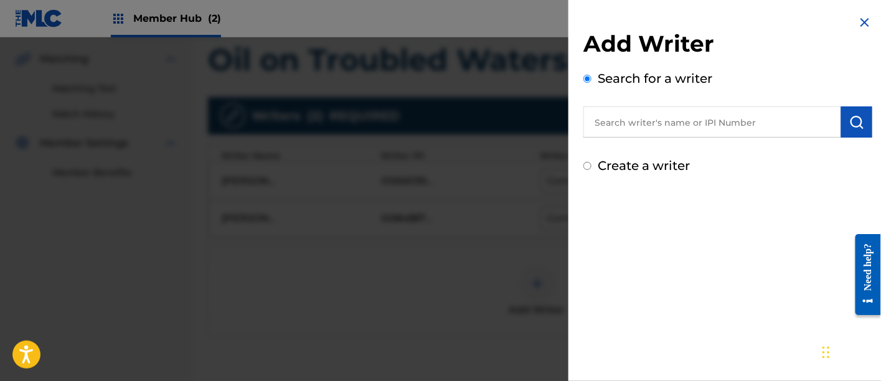
click at [600, 119] on input "text" at bounding box center [713, 122] width 258 height 31
paste input "00142824976"
click at [612, 125] on input "00142824976" at bounding box center [713, 122] width 258 height 31
type input "00142824976"
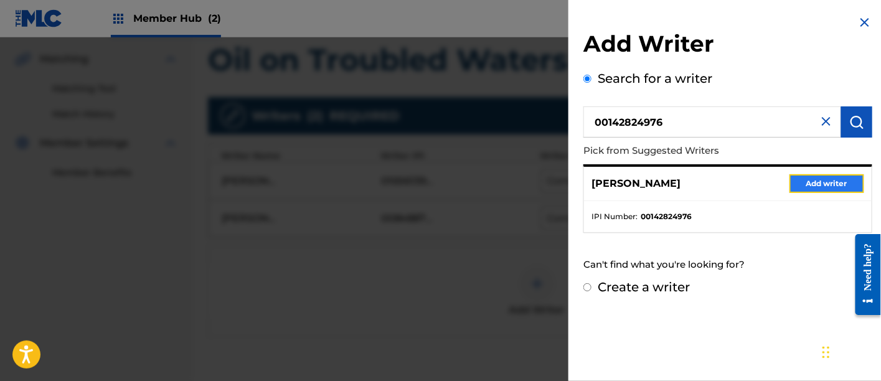
click at [804, 178] on button "Add writer" at bounding box center [827, 183] width 75 height 19
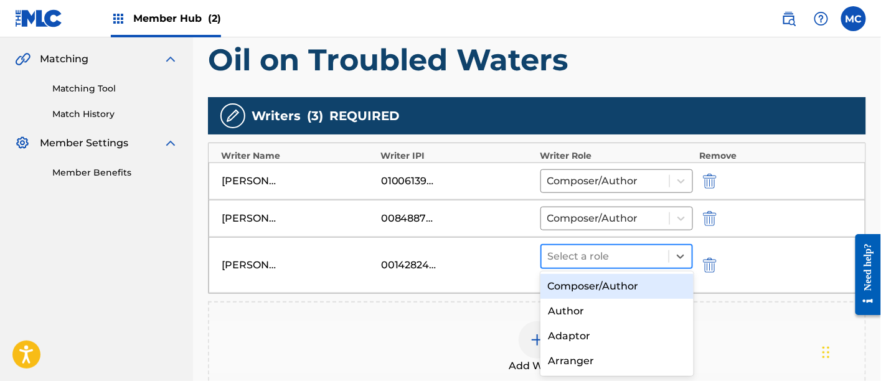
click at [596, 258] on div at bounding box center [605, 256] width 115 height 17
click at [597, 284] on div "Composer/Author" at bounding box center [617, 286] width 153 height 25
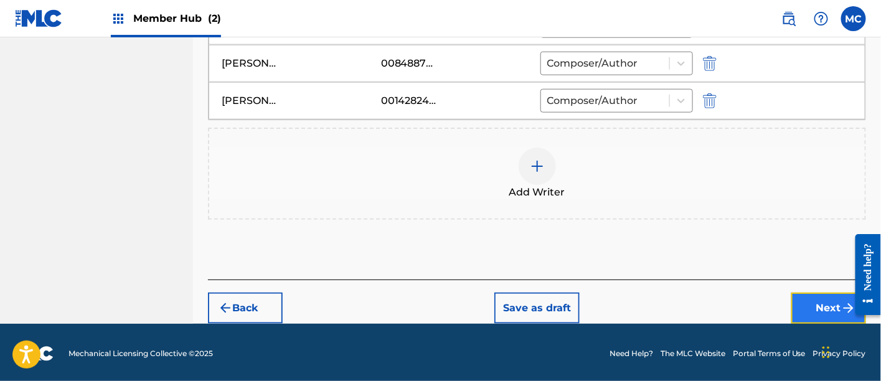
click at [818, 313] on button "Next" at bounding box center [829, 308] width 75 height 31
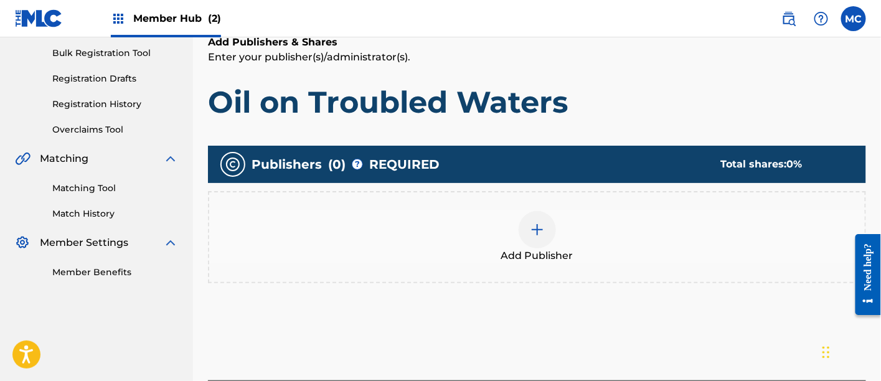
scroll to position [190, 0]
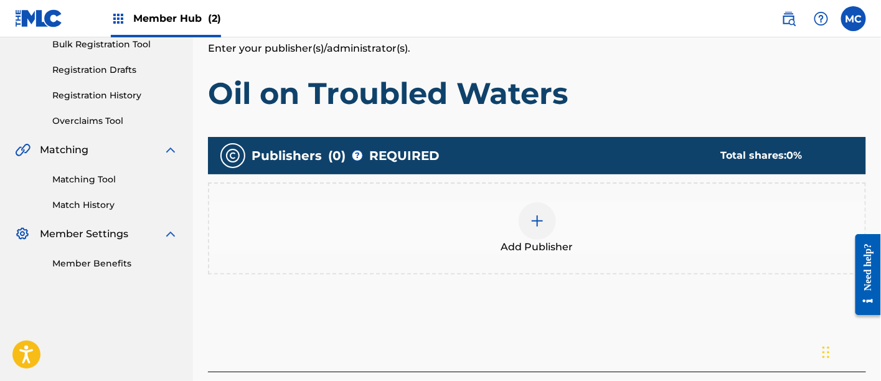
click at [546, 237] on div at bounding box center [537, 220] width 37 height 37
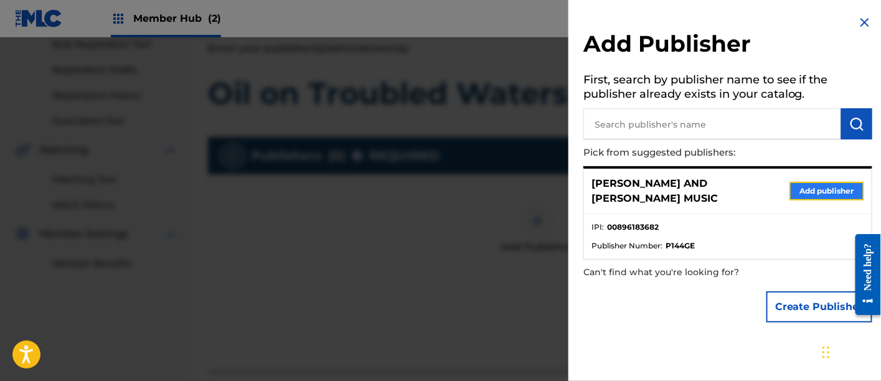
click at [826, 186] on button "Add publisher" at bounding box center [827, 191] width 75 height 19
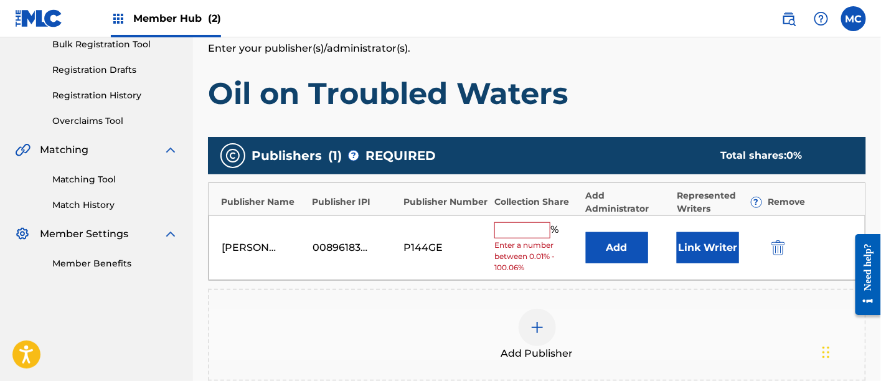
click at [518, 240] on span "Enter a number between 0.01% - 100.06%" at bounding box center [537, 257] width 85 height 34
click at [516, 237] on div "% Enter a number between 0.01% - 100.06%" at bounding box center [537, 248] width 85 height 52
click at [526, 232] on input "text" at bounding box center [523, 230] width 56 height 16
type input "33.34"
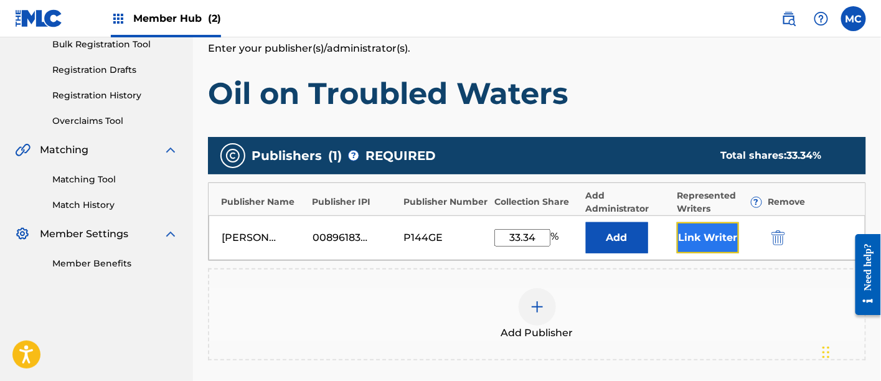
click at [715, 243] on button "Link Writer" at bounding box center [708, 237] width 62 height 31
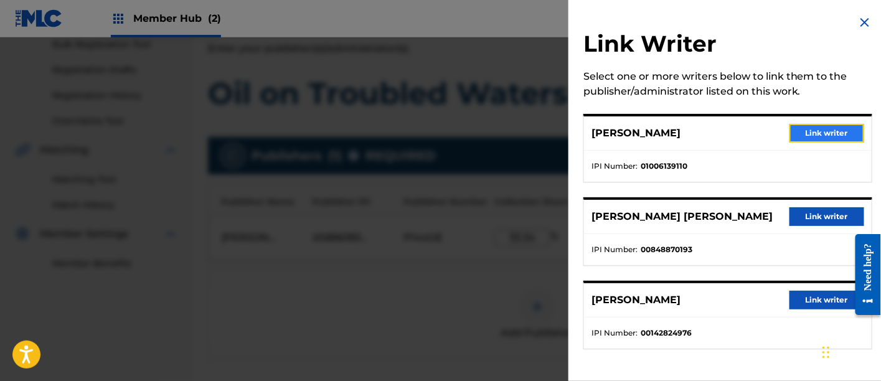
click at [806, 136] on button "Link writer" at bounding box center [827, 133] width 75 height 19
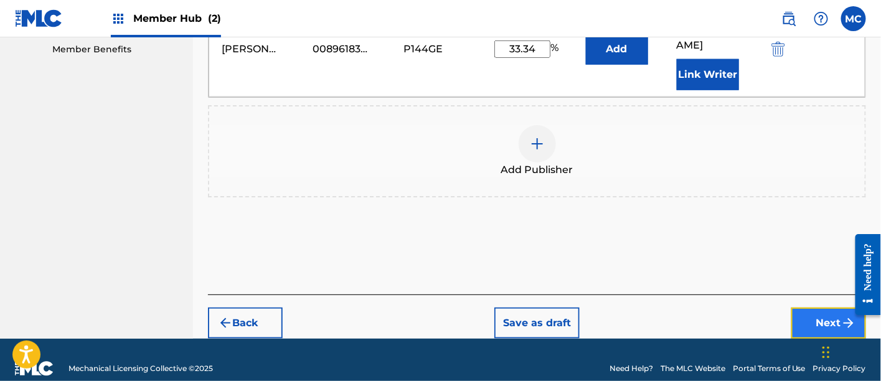
click at [839, 312] on button "Next" at bounding box center [829, 323] width 75 height 31
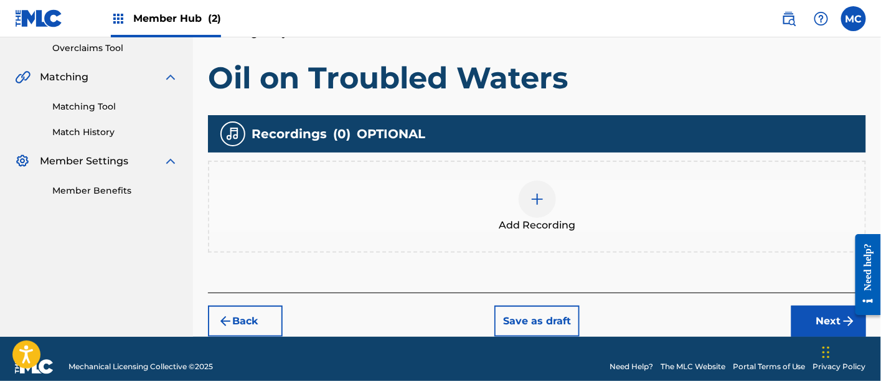
scroll to position [277, 0]
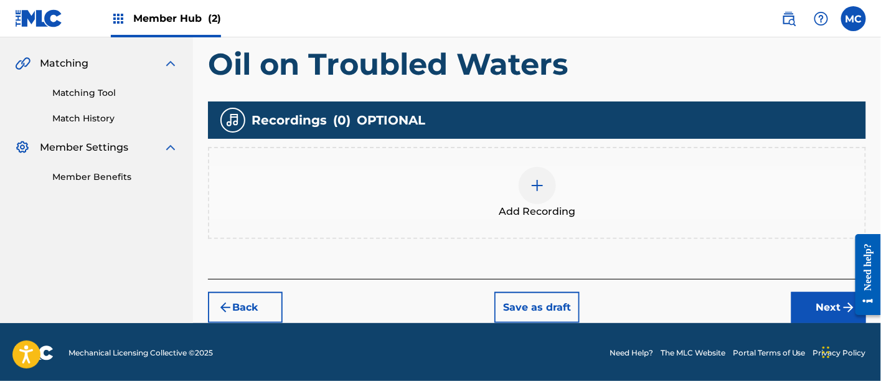
click at [551, 202] on div "Add Recording" at bounding box center [537, 193] width 656 height 52
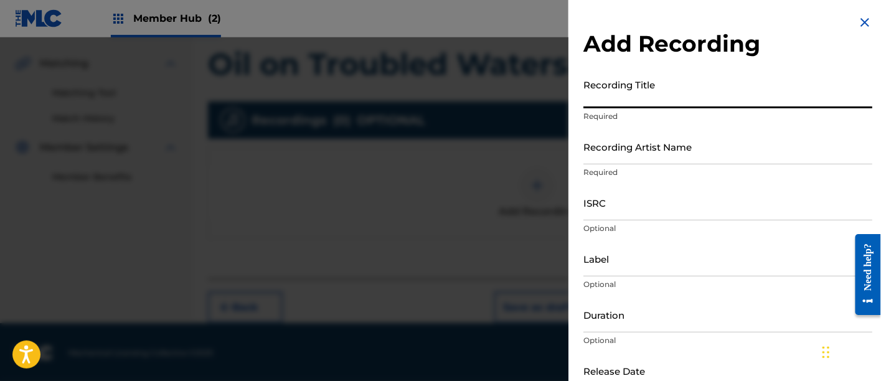
click at [630, 101] on input "Recording Title" at bounding box center [728, 91] width 289 height 36
paste input "00142824976"
type input "00142824976"
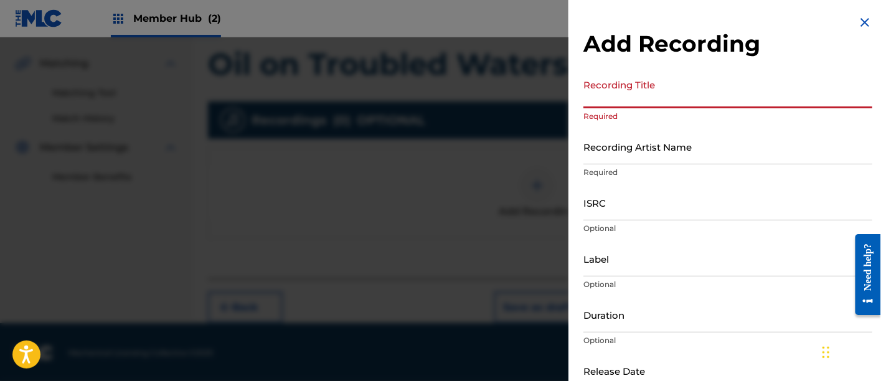
paste input "Oil on Troubled Waters"
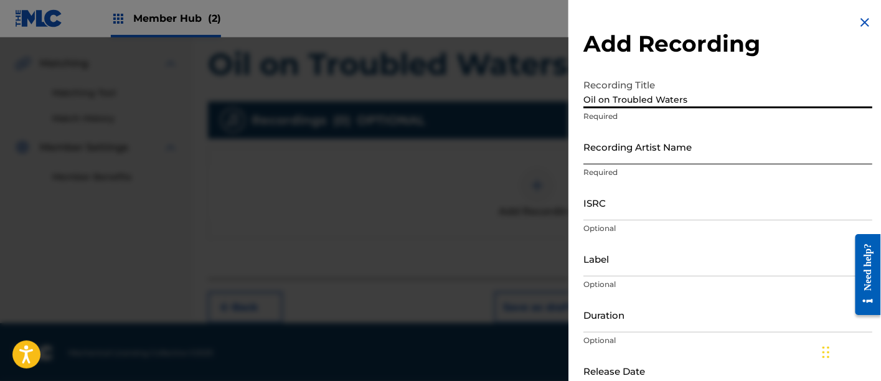
type input "Oil on Troubled Waters"
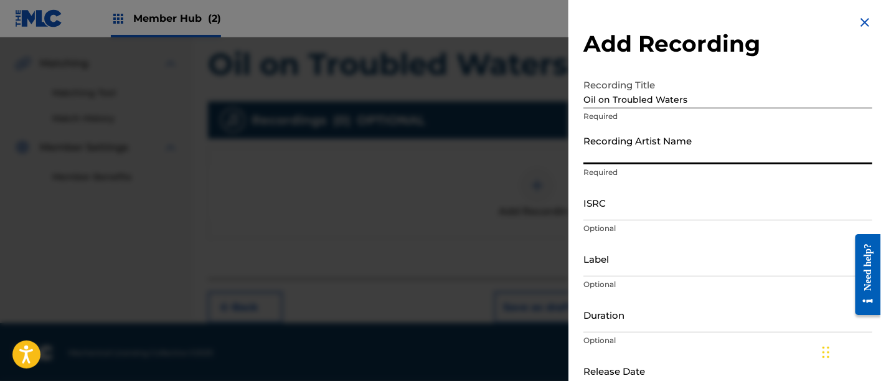
click at [625, 144] on input "Recording Artist Name" at bounding box center [728, 147] width 289 height 36
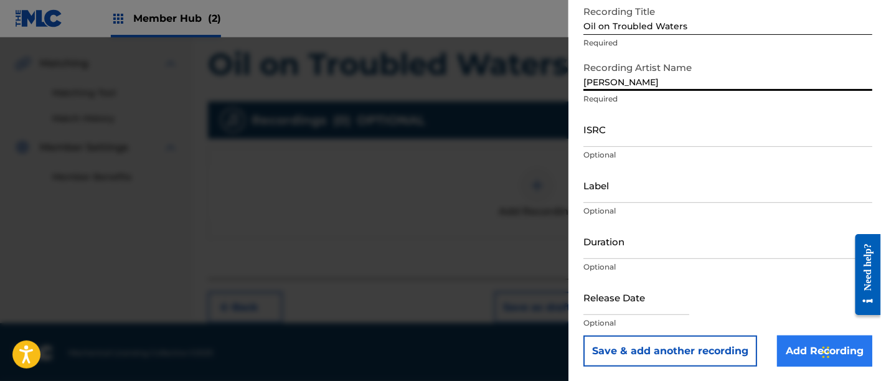
type input "[PERSON_NAME]"
click at [794, 351] on input "Add Recording" at bounding box center [824, 351] width 95 height 31
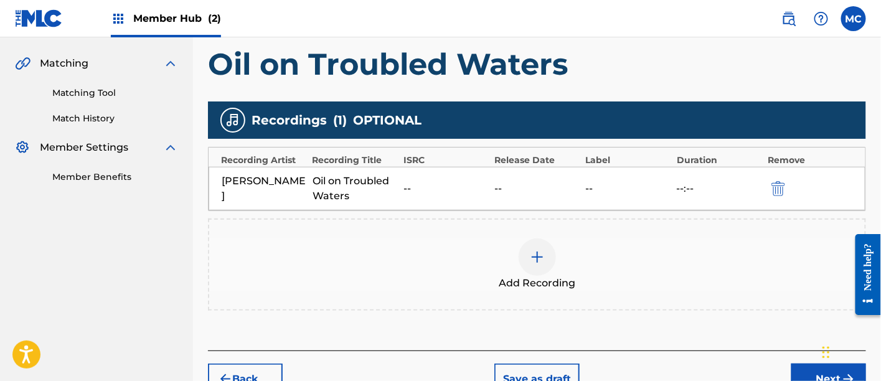
scroll to position [348, 0]
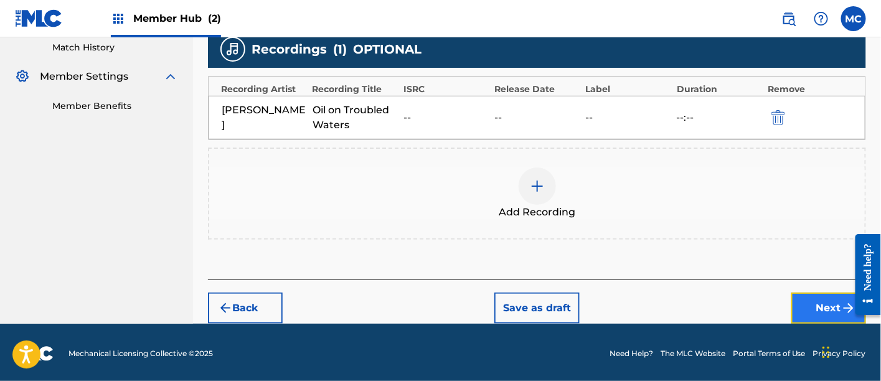
click at [810, 305] on button "Next" at bounding box center [829, 308] width 75 height 31
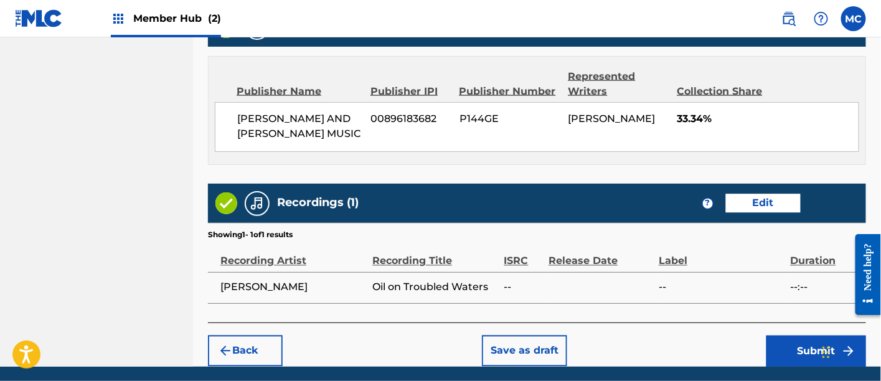
scroll to position [726, 0]
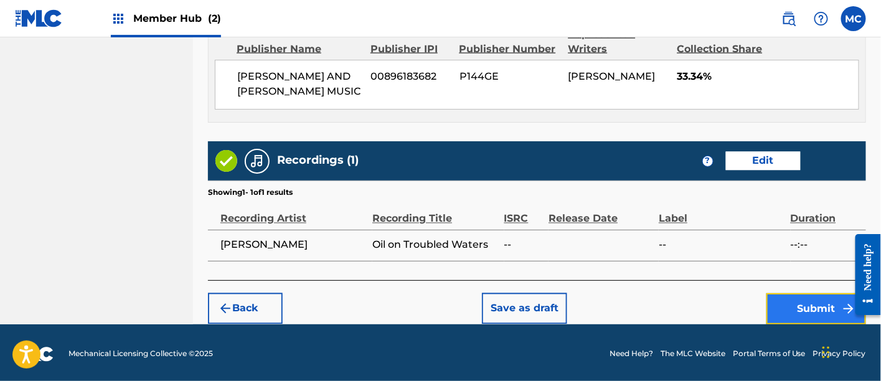
click at [799, 301] on button "Submit" at bounding box center [817, 308] width 100 height 31
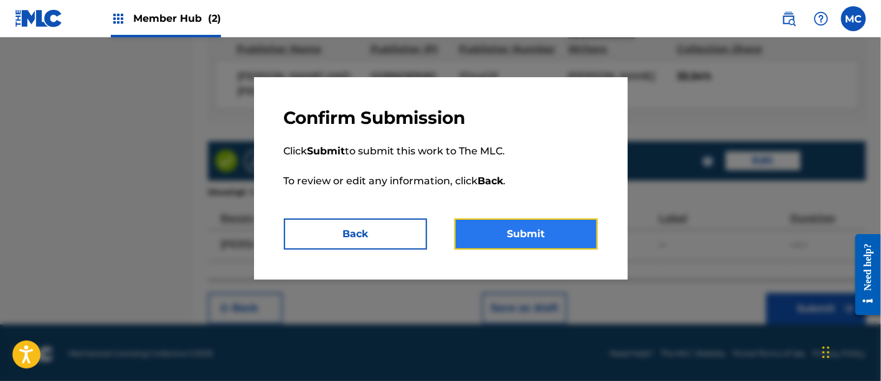
click at [566, 239] on button "Submit" at bounding box center [526, 234] width 143 height 31
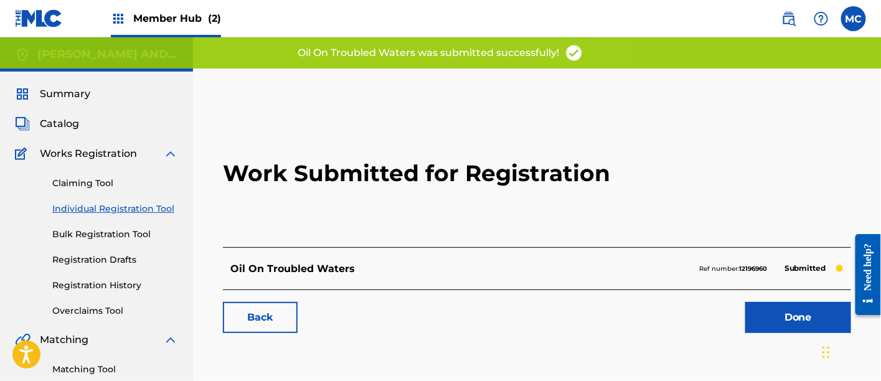
scroll to position [17, 0]
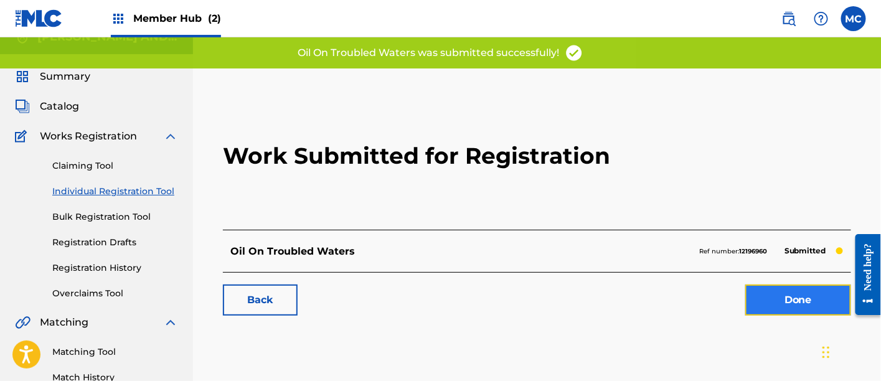
click at [772, 296] on link "Done" at bounding box center [799, 300] width 106 height 31
